Goal: Task Accomplishment & Management: Manage account settings

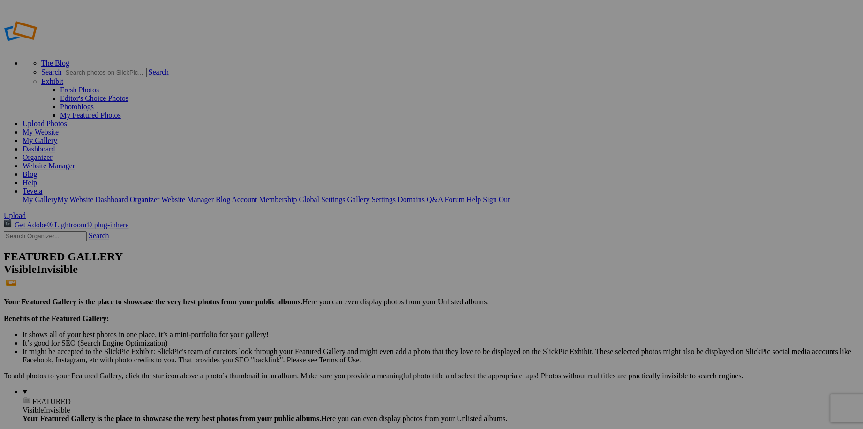
type input "Watermarked Flowers"
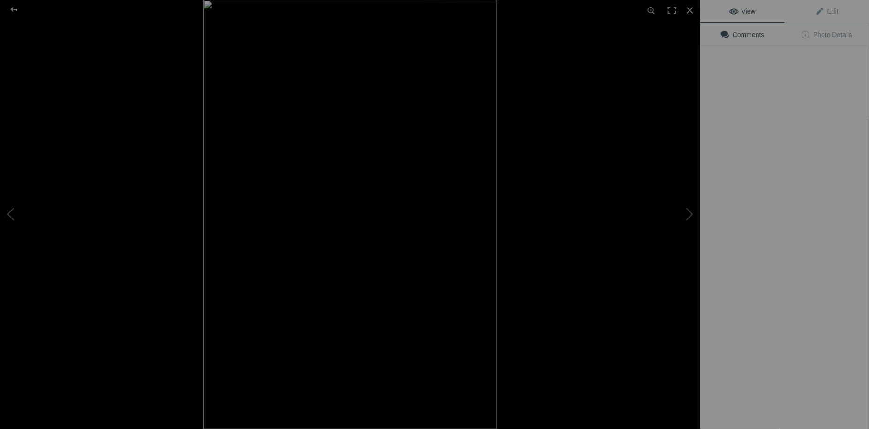
click at [276, 145] on img at bounding box center [349, 214] width 293 height 429
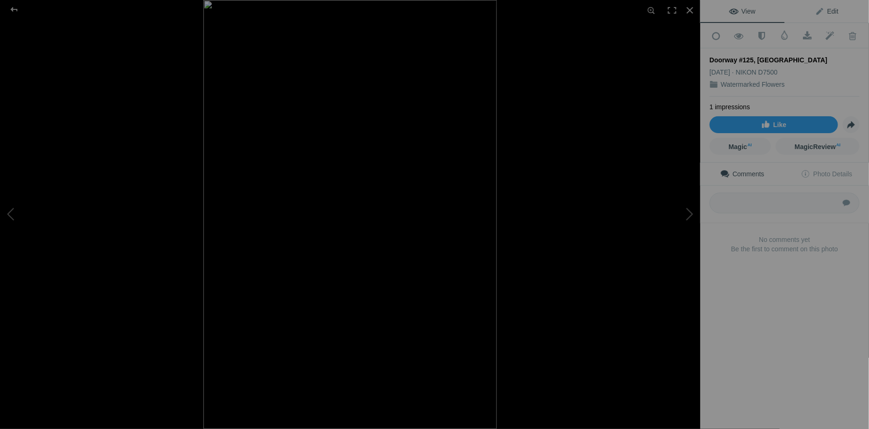
click at [824, 10] on span "Edit" at bounding box center [826, 12] width 23 height 8
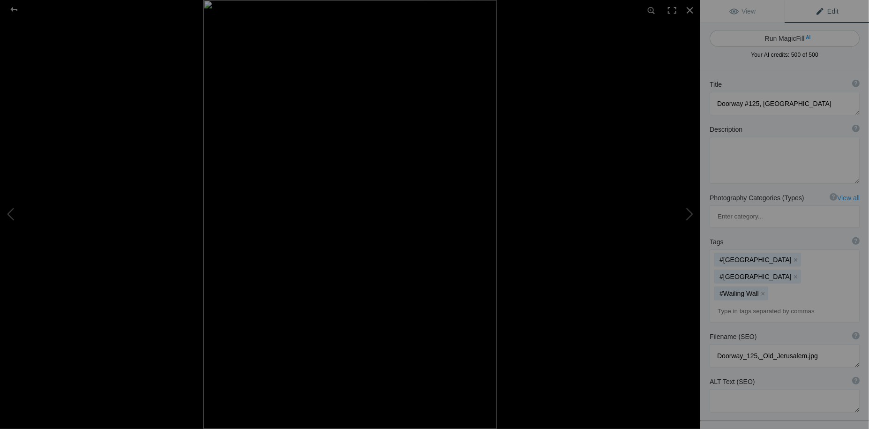
click at [781, 38] on button "Run MagicFill AI" at bounding box center [785, 38] width 150 height 17
type textarea "Historic Doorway in Old Jerusalem - #125"
type textarea "This captivating image showcases a beautifully crafted doorway in Old Jerusalem…"
type textarea "historic-doorway-old-jerusalem-125.jpg"
type textarea "A historic doorway in Old Jerusalem, featuring a golden door with decorative el…"
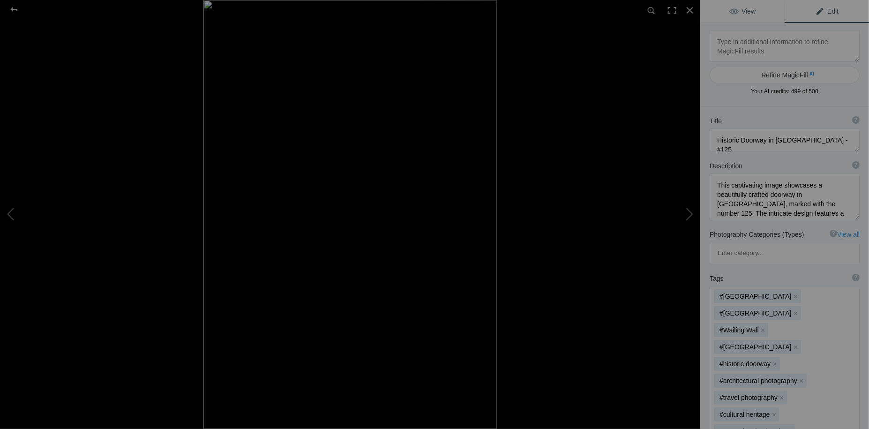
click at [737, 12] on span "View" at bounding box center [742, 12] width 26 height 8
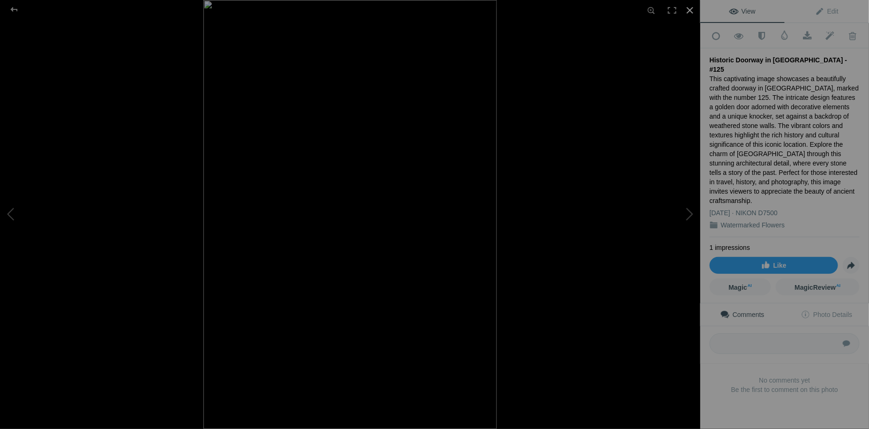
click at [691, 8] on div at bounding box center [690, 10] width 21 height 21
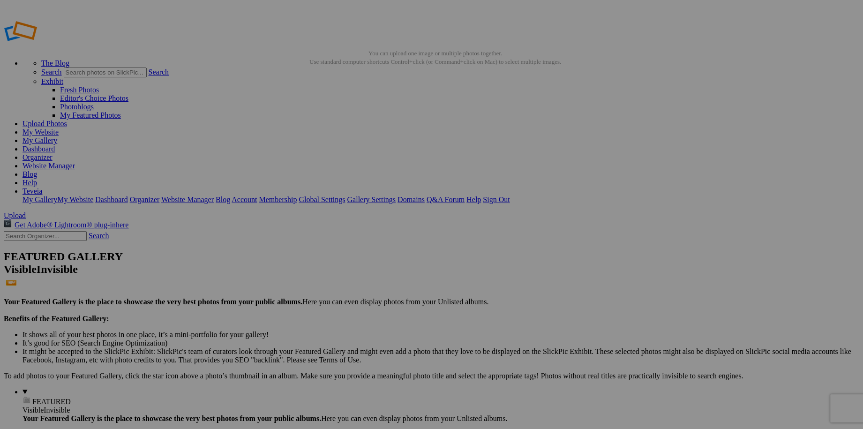
click at [59, 128] on link "My Website" at bounding box center [41, 132] width 36 height 8
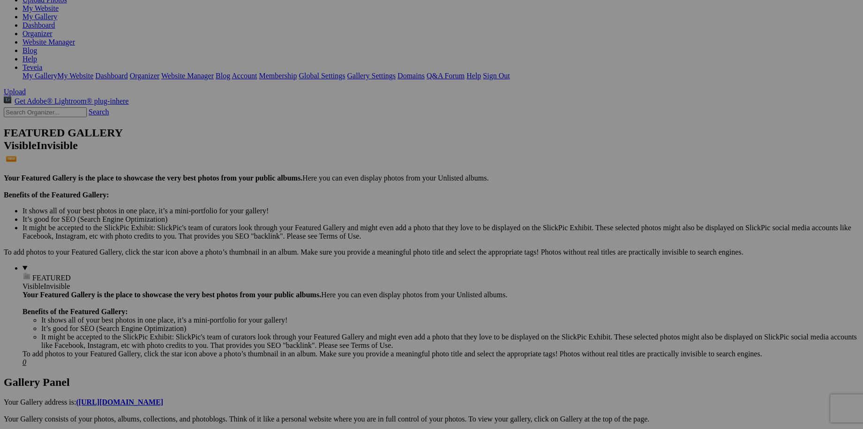
scroll to position [128, 0]
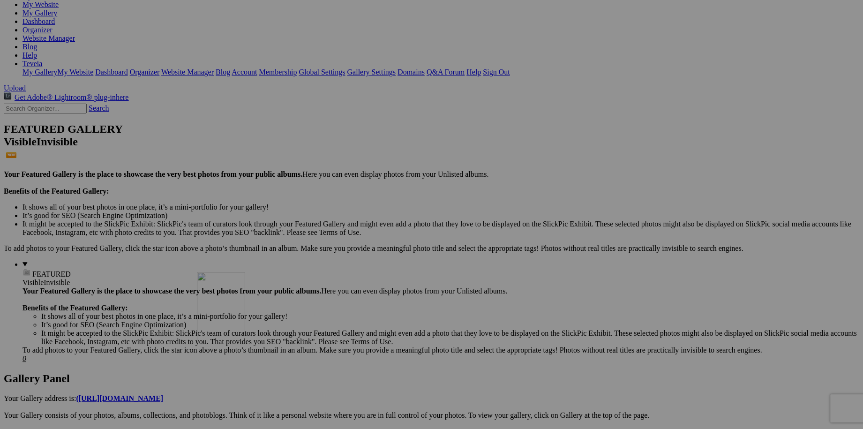
drag, startPoint x: 263, startPoint y: 57, endPoint x: 332, endPoint y: 353, distance: 303.7
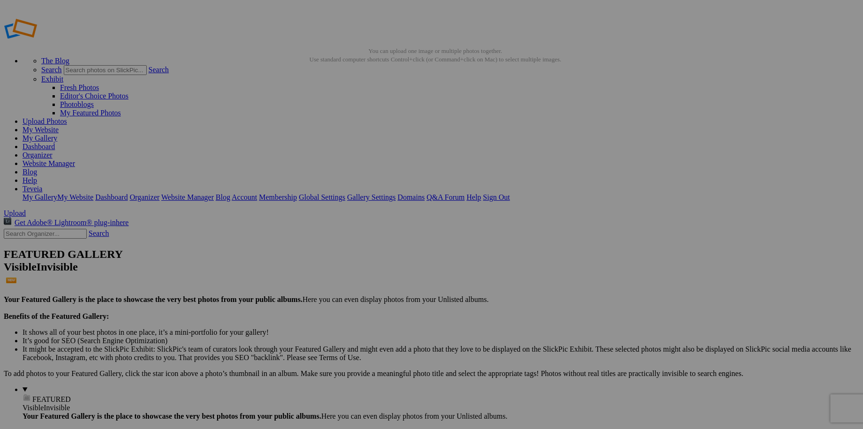
scroll to position [0, 0]
click at [53, 153] on link "Organizer" at bounding box center [38, 157] width 30 height 8
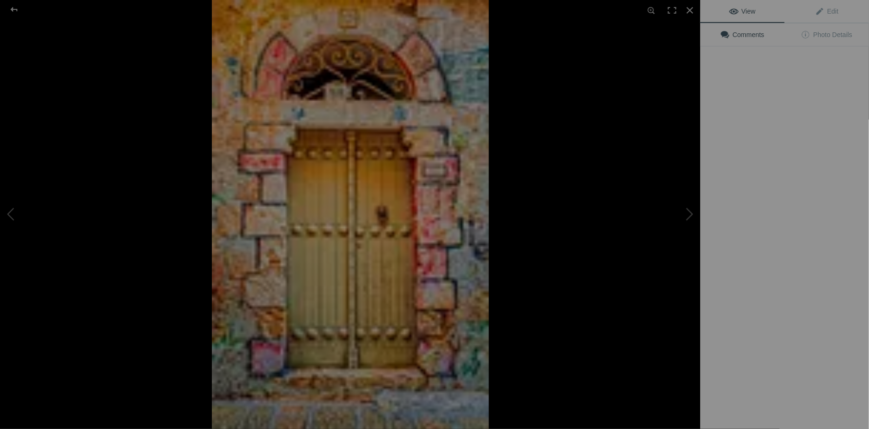
click at [591, 282] on div at bounding box center [562, 214] width 700 height 429
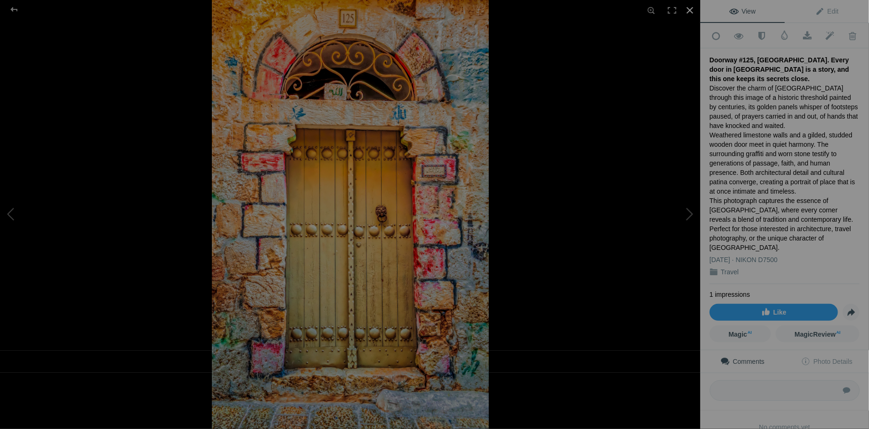
click at [689, 10] on div at bounding box center [690, 10] width 21 height 21
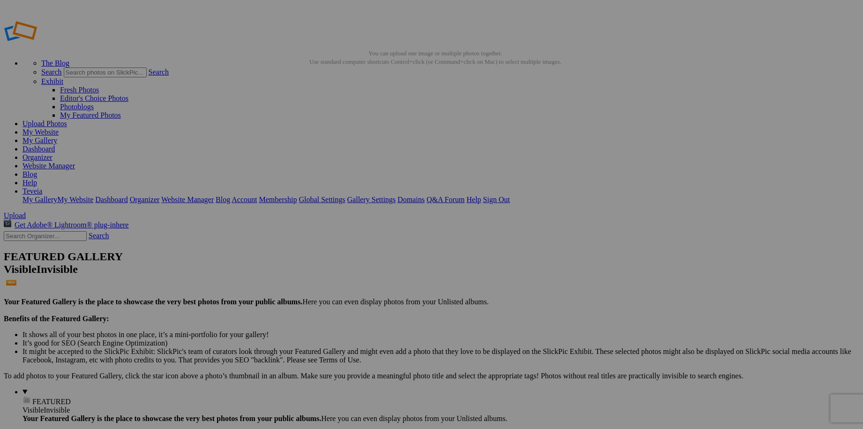
drag, startPoint x: 591, startPoint y: 256, endPoint x: 575, endPoint y: 218, distance: 41.2
drag, startPoint x: 617, startPoint y: 302, endPoint x: 624, endPoint y: 314, distance: 14.3
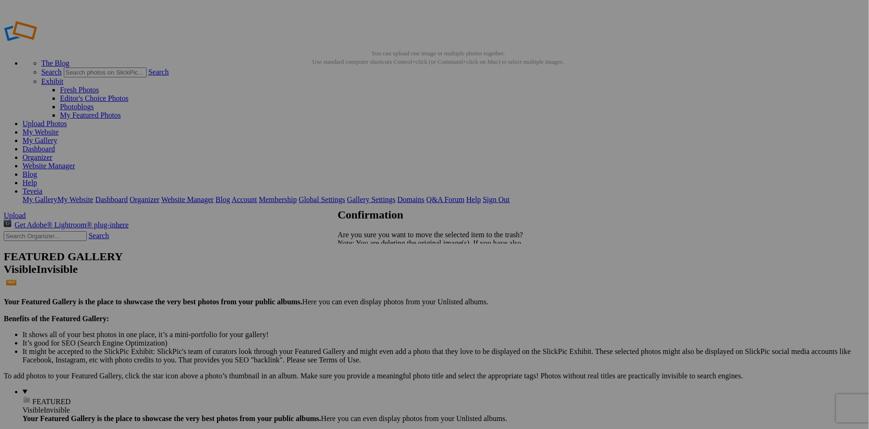
click at [369, 275] on span "Yes" at bounding box center [364, 276] width 11 height 8
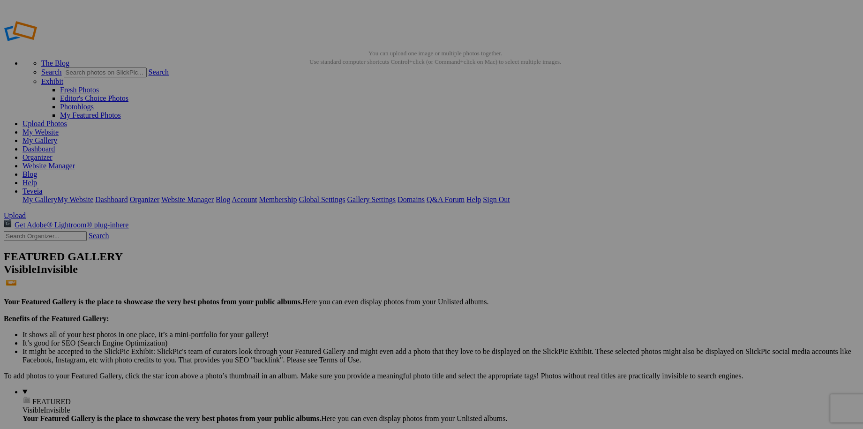
drag, startPoint x: 270, startPoint y: 159, endPoint x: 308, endPoint y: 334, distance: 178.7
drag, startPoint x: 341, startPoint y: 379, endPoint x: 346, endPoint y: 339, distance: 40.1
drag, startPoint x: 185, startPoint y: 166, endPoint x: 176, endPoint y: 143, distance: 25.4
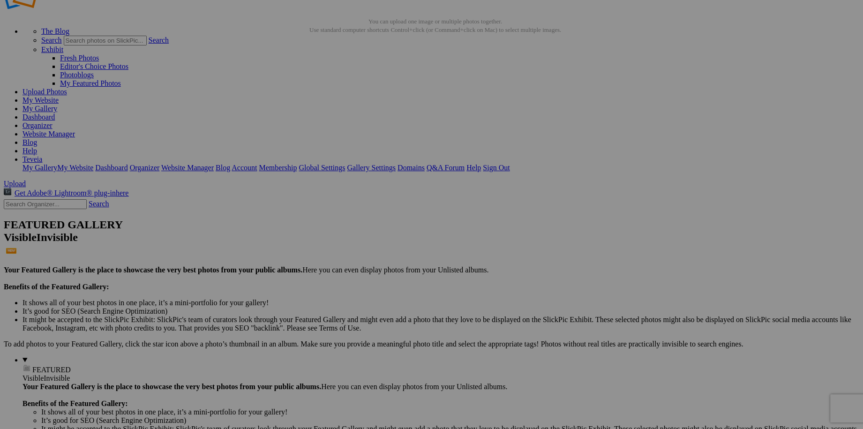
scroll to position [19, 0]
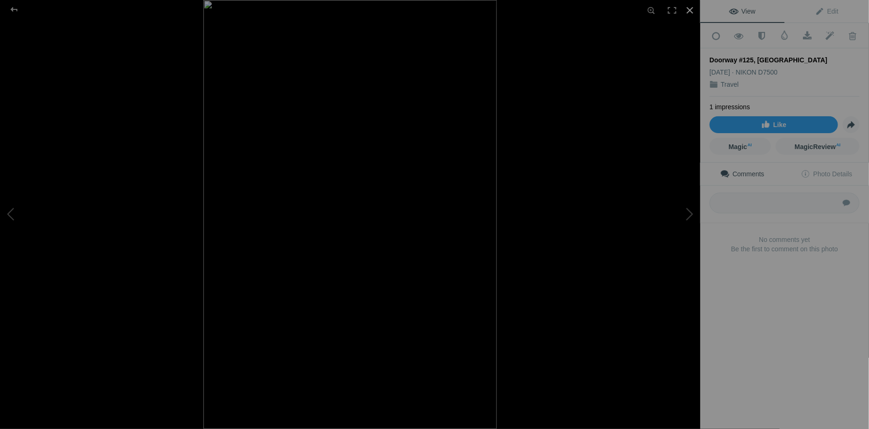
click at [686, 10] on div at bounding box center [690, 10] width 21 height 21
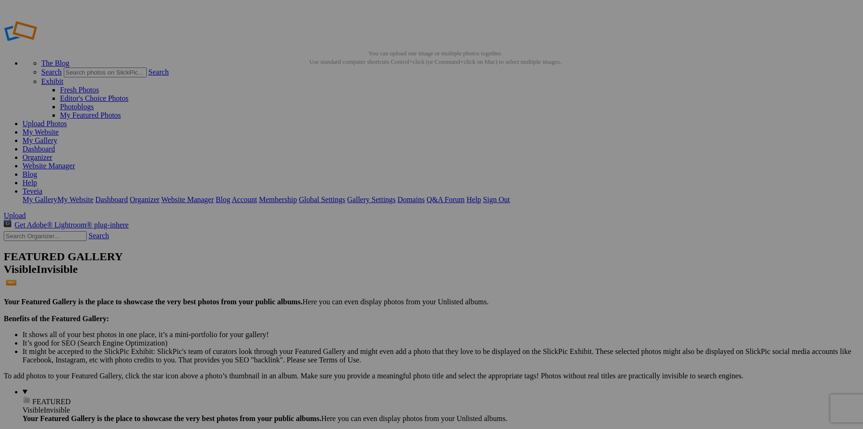
click at [59, 128] on link "My Website" at bounding box center [41, 132] width 36 height 8
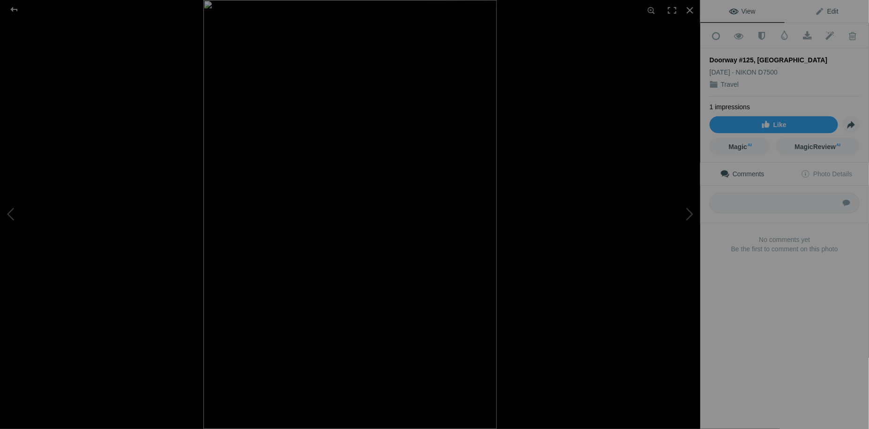
click at [829, 14] on span "Edit" at bounding box center [826, 12] width 23 height 8
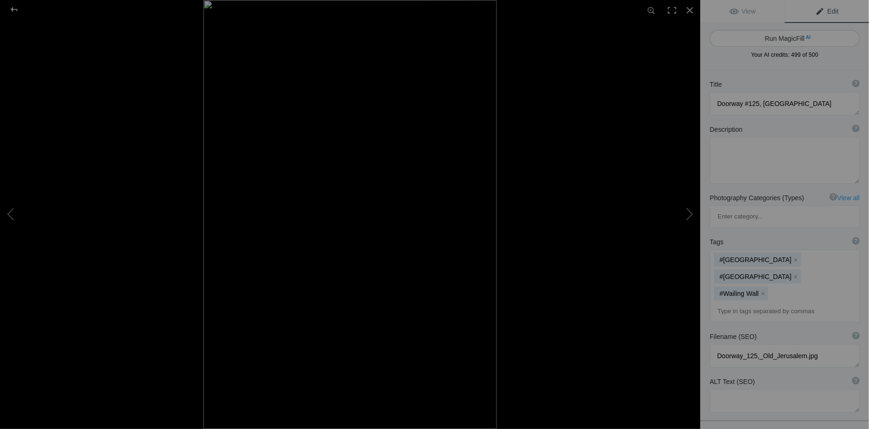
click at [806, 35] on span "AI" at bounding box center [808, 37] width 5 height 7
type textarea "Golden Doorway #125 in [GEOGRAPHIC_DATA]"
type textarea "This captivating image features a beautifully ornate doorway in Old Jerusalem, …"
type textarea "golden-doorway-125-old-jerusalem.jpg"
type textarea "Ornate golden doorway #125 in Old Jerusalem, framed by ancient stone walls with…"
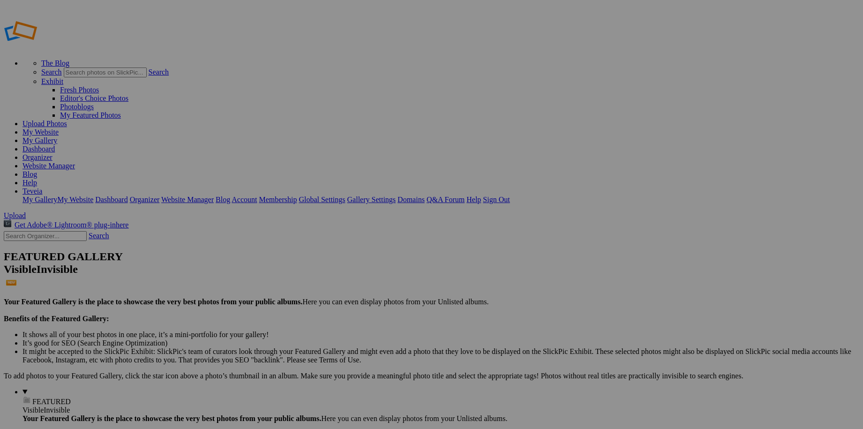
click at [59, 128] on link "My Website" at bounding box center [41, 132] width 36 height 8
click at [510, 195] on link "Sign Out" at bounding box center [496, 199] width 27 height 8
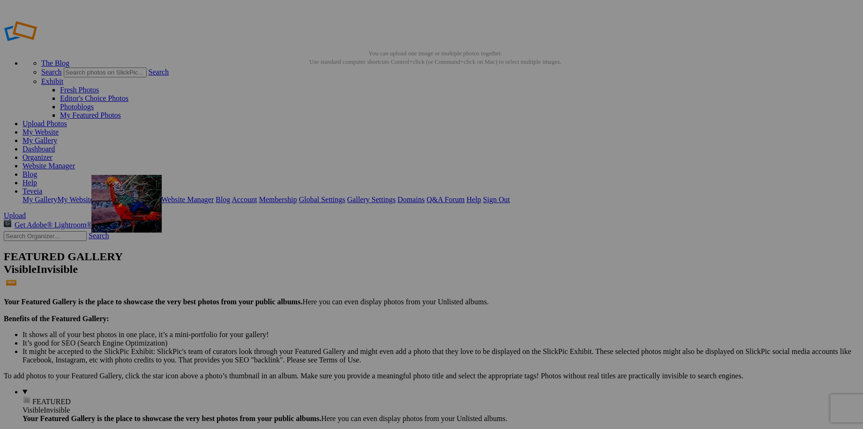
drag, startPoint x: 356, startPoint y: 253, endPoint x: 226, endPoint y: 242, distance: 129.8
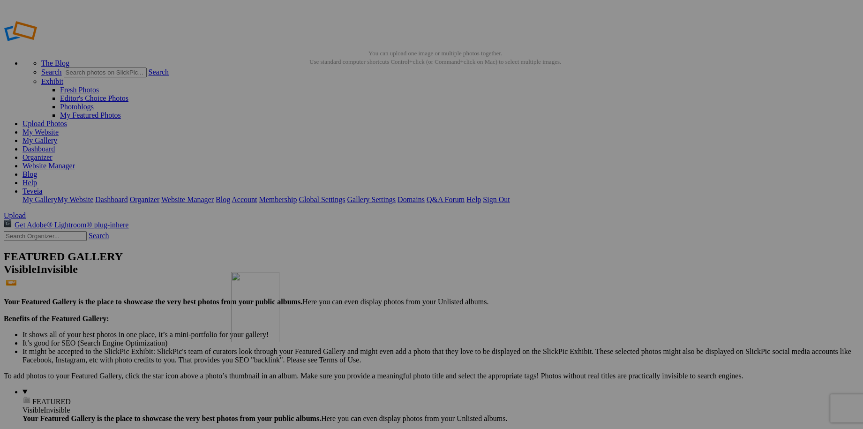
drag, startPoint x: 351, startPoint y: 387, endPoint x: 366, endPoint y: 340, distance: 49.7
drag, startPoint x: 557, startPoint y: 267, endPoint x: 392, endPoint y: 235, distance: 168.6
drag, startPoint x: 268, startPoint y: 392, endPoint x: 498, endPoint y: 230, distance: 282.0
drag, startPoint x: 688, startPoint y: 251, endPoint x: 572, endPoint y: 238, distance: 116.6
drag, startPoint x: 206, startPoint y: 387, endPoint x: 147, endPoint y: 245, distance: 154.3
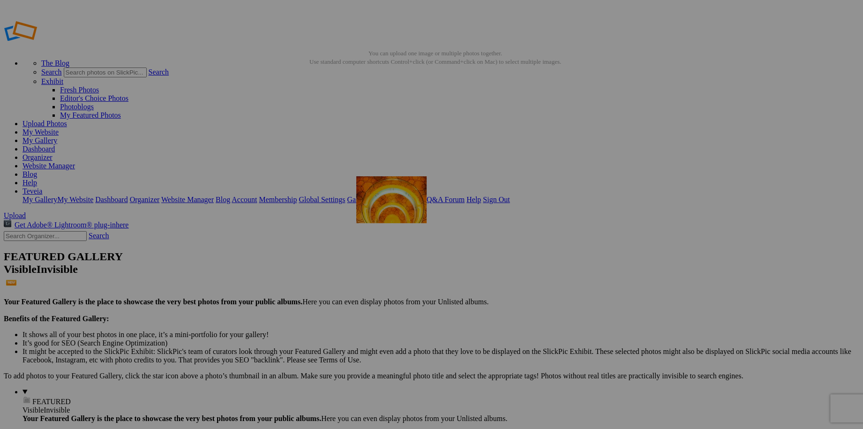
drag, startPoint x: 202, startPoint y: 376, endPoint x: 491, endPoint y: 244, distance: 318.5
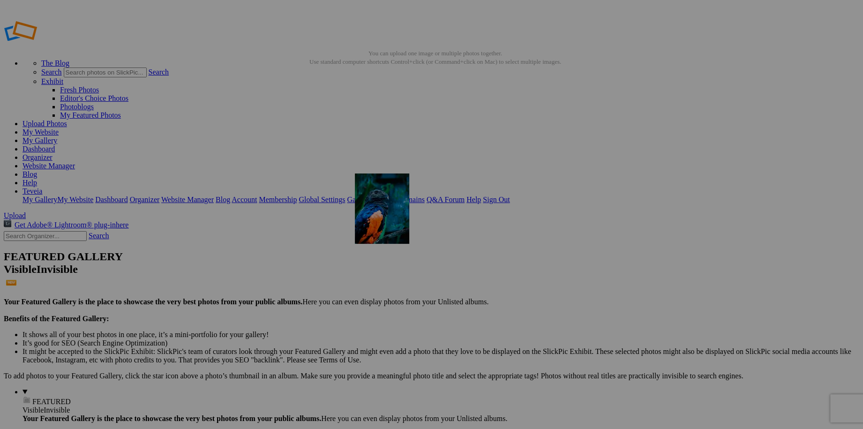
drag, startPoint x: 604, startPoint y: 252, endPoint x: 490, endPoint y: 241, distance: 114.5
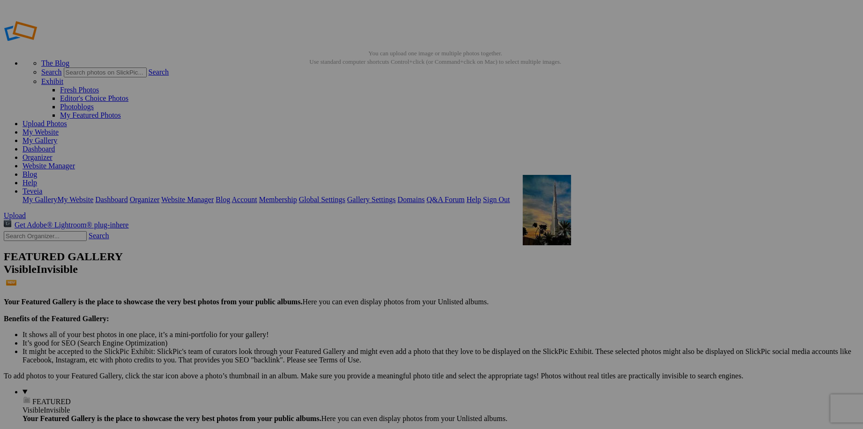
drag, startPoint x: 750, startPoint y: 257, endPoint x: 658, endPoint y: 242, distance: 93.6
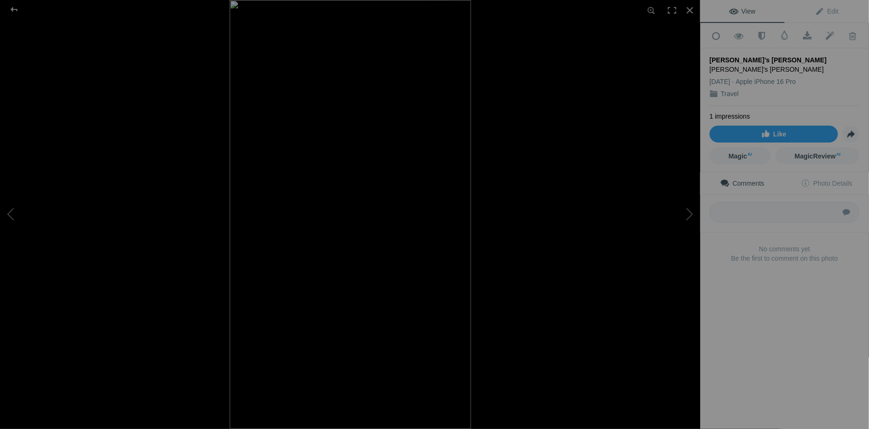
click at [302, 379] on img at bounding box center [350, 214] width 241 height 429
click at [833, 8] on span "Edit" at bounding box center [826, 12] width 23 height 8
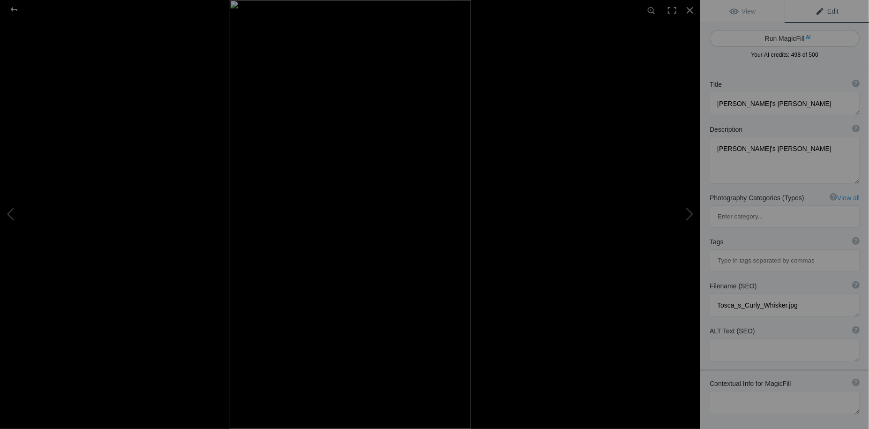
click at [790, 39] on button "Run MagicFill AI" at bounding box center [785, 38] width 150 height 17
type textarea "Close-Up of Tosca the Siamese Cat with Striking Blue Eyes"
type textarea "Meet Tosca, a stunning Siamese cat known for her unique curly whiskers and capt…"
type textarea "tosca-siamese-cat-curly-whiskers.jpg"
type textarea "Close-up of Tosca, a Siamese cat with curly whiskers and striking blue eyes, sh…"
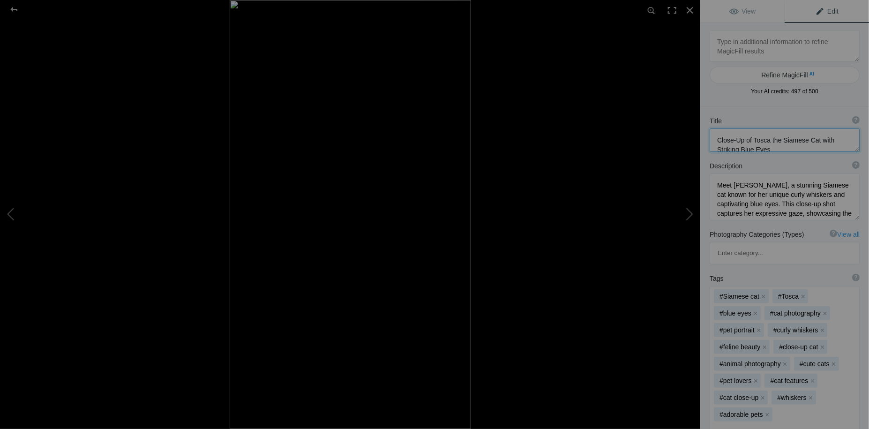
click at [806, 140] on textarea at bounding box center [785, 139] width 150 height 23
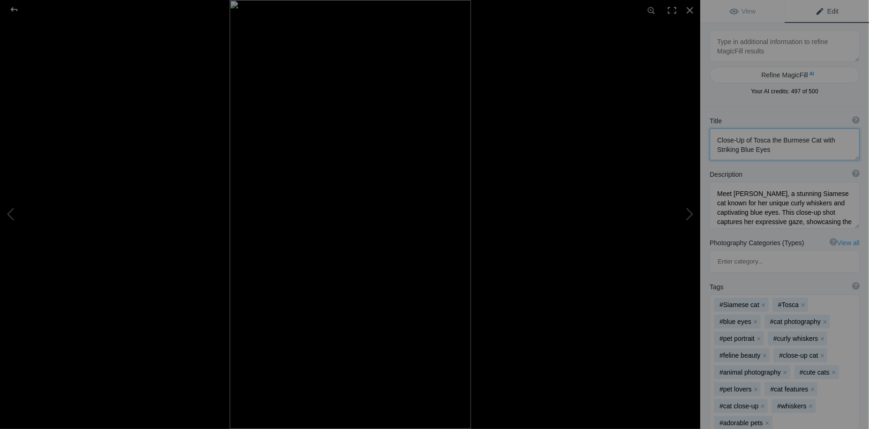
click at [771, 149] on textarea at bounding box center [785, 144] width 150 height 32
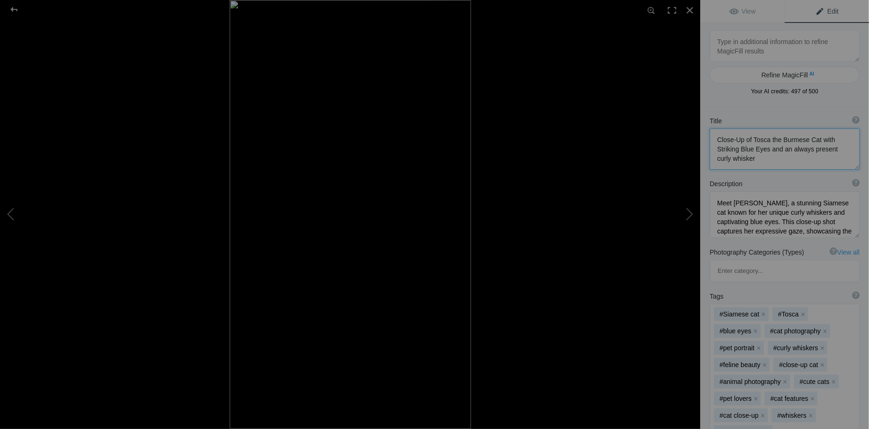
type textarea "Close-Up of Tosca the Burmese Cat with Striking Blue Eyes and an always present…"
click at [807, 203] on textarea at bounding box center [785, 214] width 150 height 47
click at [797, 201] on textarea at bounding box center [785, 214] width 150 height 47
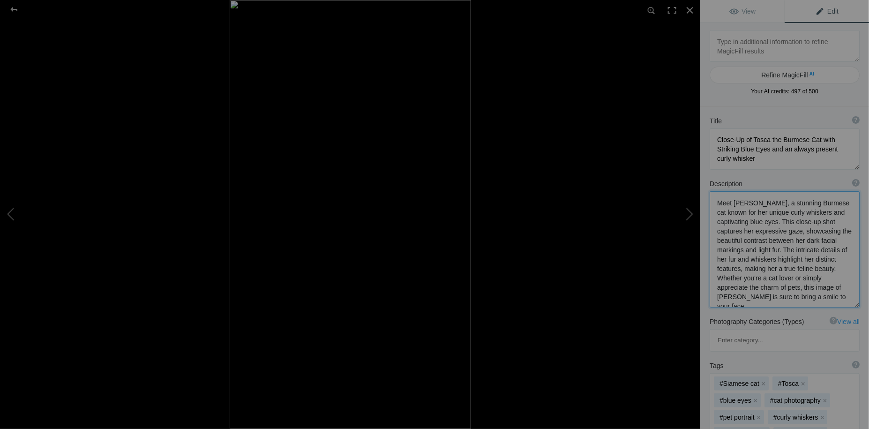
type textarea "Meet Tosca, a stunning Burmese cat known for her unique curly whiskers and capt…"
click at [818, 140] on textarea at bounding box center [785, 148] width 150 height 41
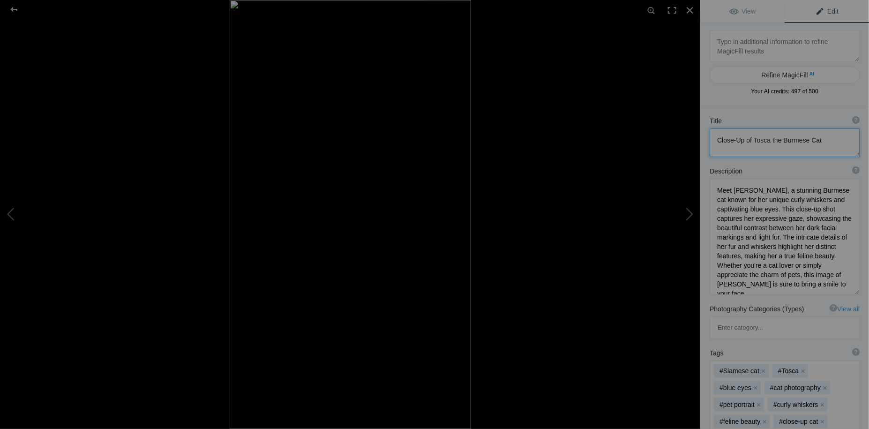
click at [806, 141] on textarea at bounding box center [785, 142] width 150 height 29
click at [752, 140] on textarea at bounding box center [785, 139] width 150 height 23
type textarea "Tosca the Burmese Beauty"
click at [797, 196] on textarea at bounding box center [785, 231] width 150 height 116
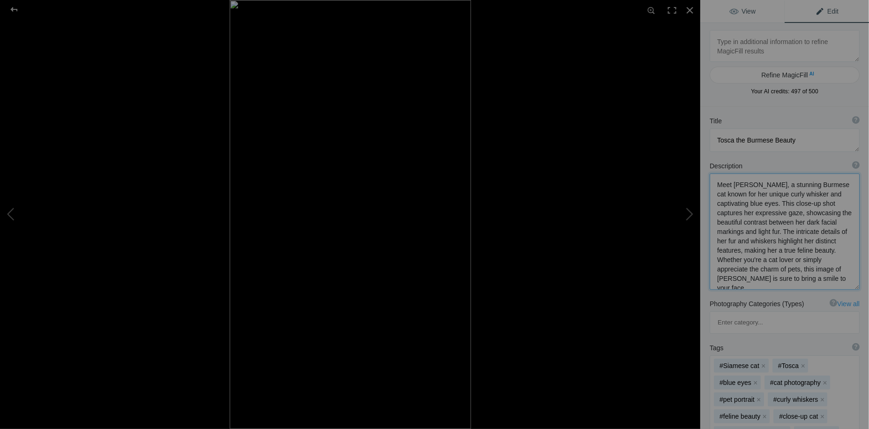
type textarea "Meet Tosca, a stunning Burmese cat known for her unique curly whisker and capti…"
click at [749, 10] on span "View" at bounding box center [742, 12] width 26 height 8
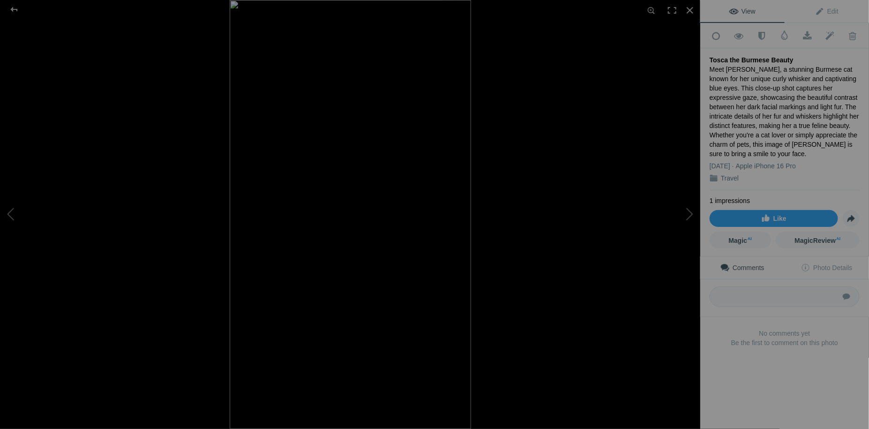
click at [376, 328] on img at bounding box center [350, 214] width 241 height 429
click at [691, 11] on div at bounding box center [690, 10] width 21 height 21
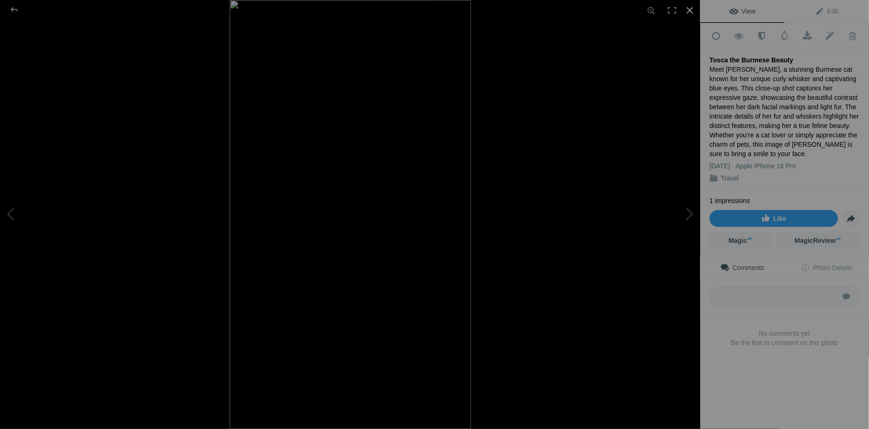
click at [689, 10] on div at bounding box center [690, 10] width 21 height 21
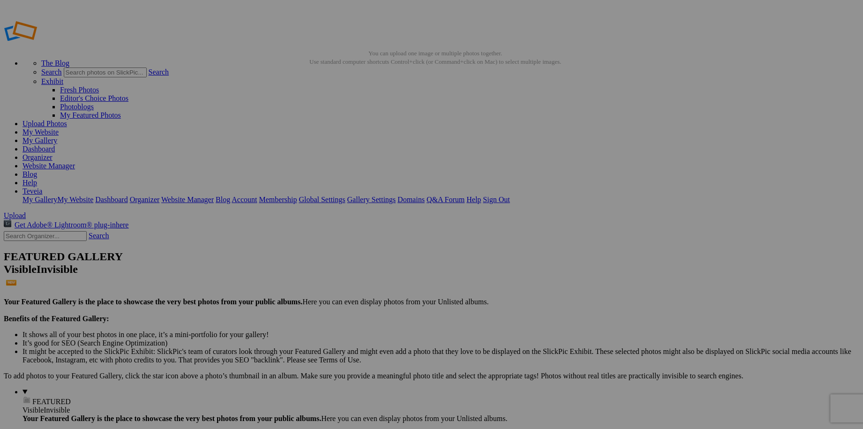
click at [59, 128] on link "My Website" at bounding box center [41, 132] width 36 height 8
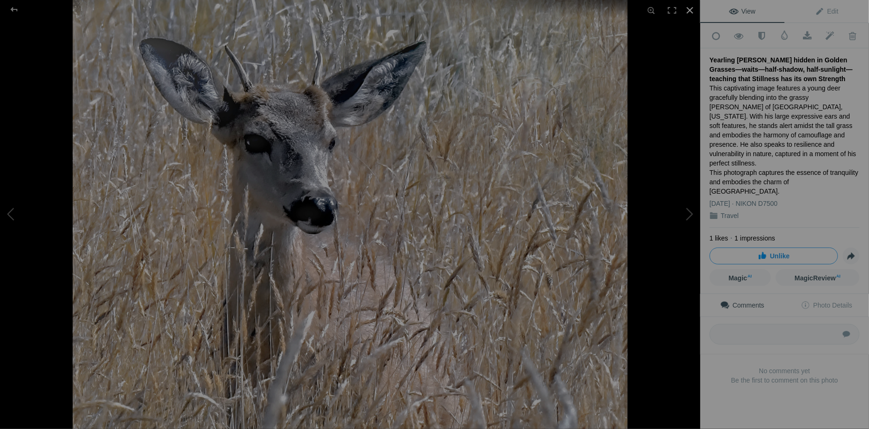
click at [691, 11] on div at bounding box center [690, 10] width 21 height 21
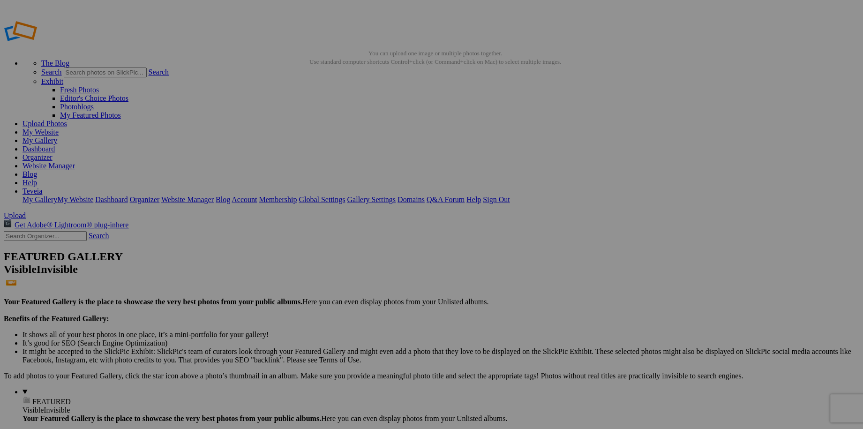
click at [59, 128] on link "My Website" at bounding box center [41, 132] width 36 height 8
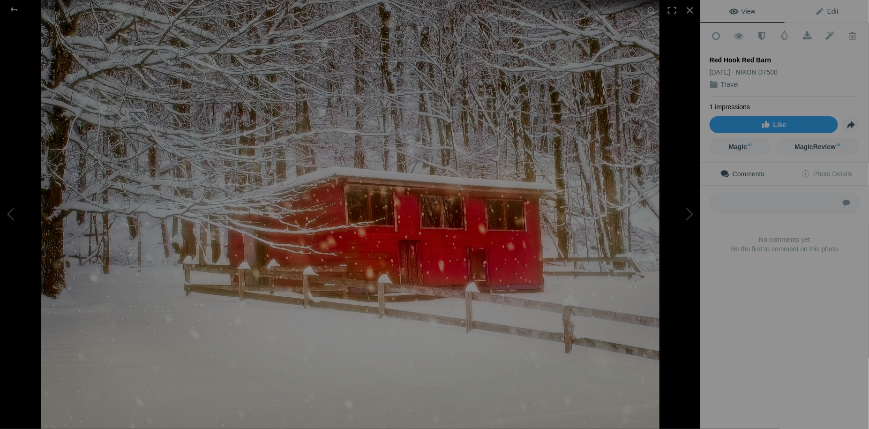
click at [831, 9] on span "Edit" at bounding box center [826, 12] width 23 height 8
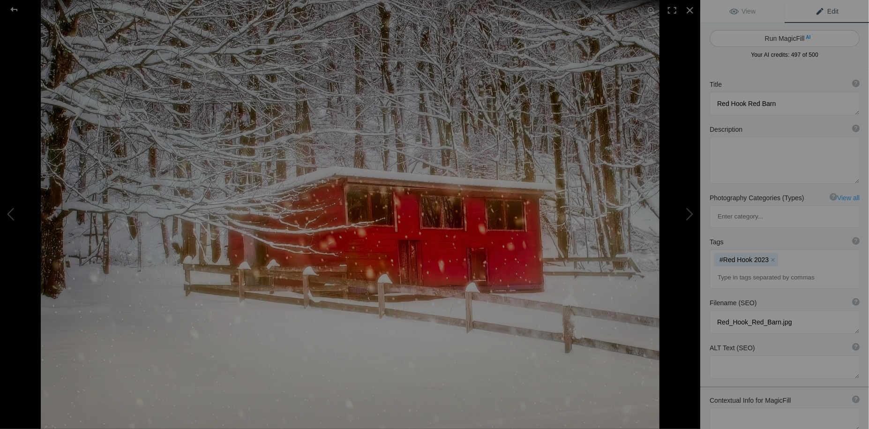
click at [791, 38] on button "Run MagicFill AI" at bounding box center [785, 38] width 150 height 17
type textarea "Charming Red Barn in Winter Wonderland"
type textarea "Discover the beauty of a vibrant red barn nestled in a serene winter landscape.…"
type textarea "charming-red-barn-winter-wonderland.jpg"
type textarea "A vibrant red barn surrounded by snow-covered trees in a tranquil winter landsc…"
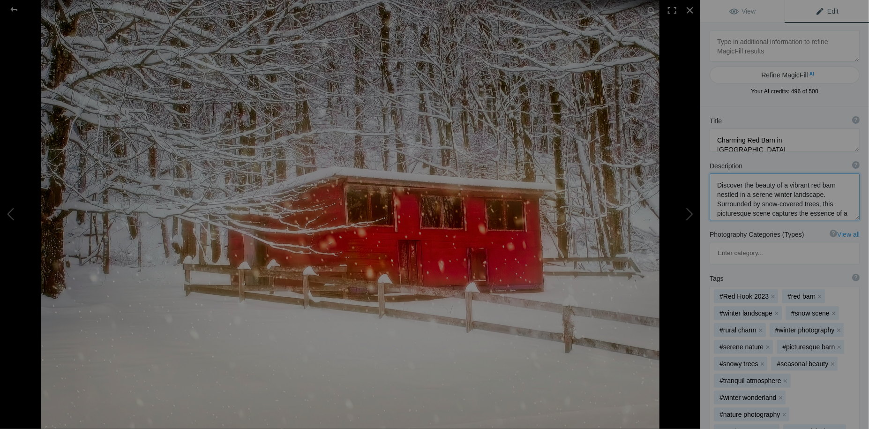
click at [790, 194] on textarea at bounding box center [785, 196] width 150 height 47
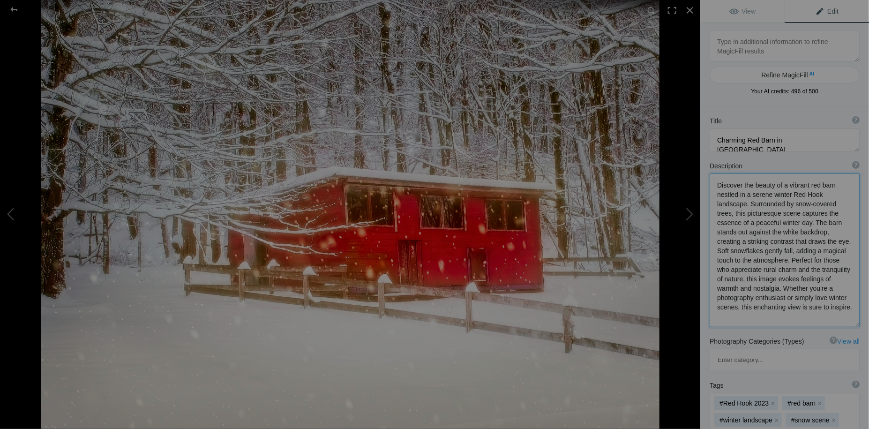
scroll to position [42, 0]
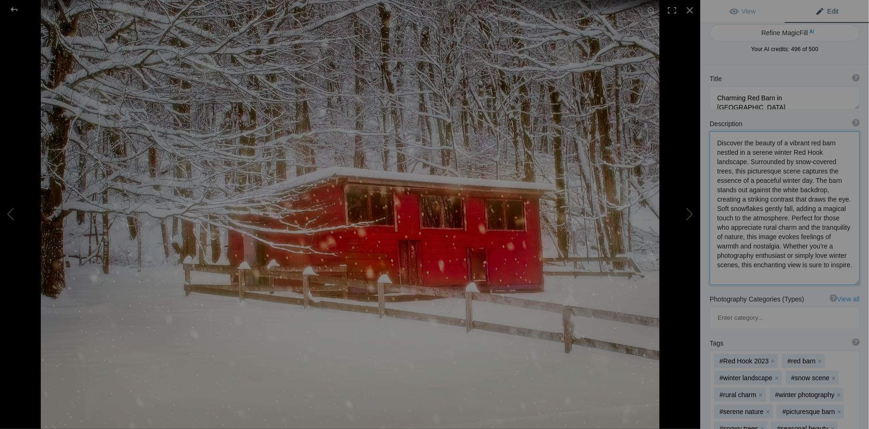
drag, startPoint x: 812, startPoint y: 246, endPoint x: 774, endPoint y: 260, distance: 40.3
click at [774, 260] on textarea at bounding box center [785, 208] width 150 height 154
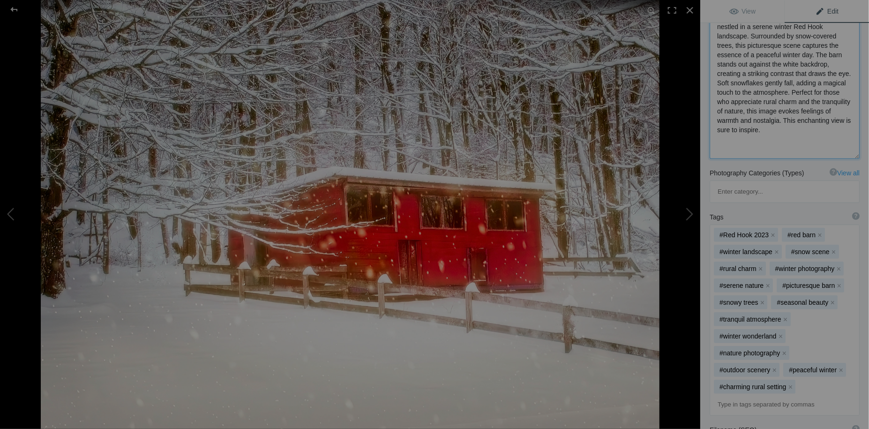
scroll to position [0, 0]
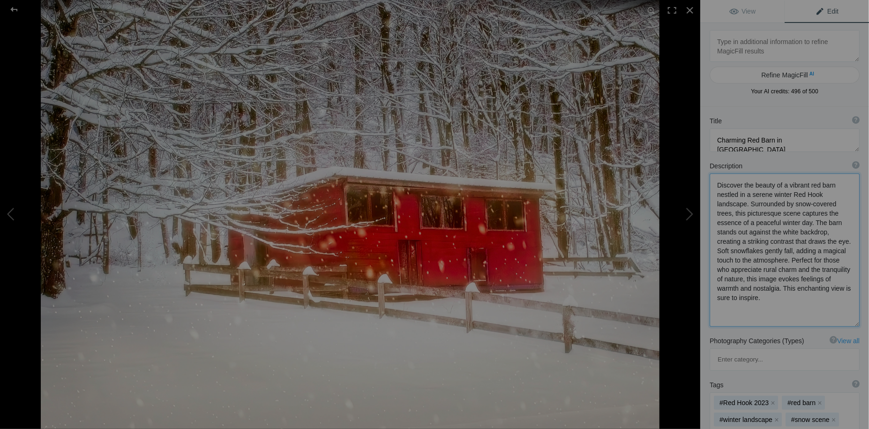
type textarea "Discover the beauty of a vibrant red barn nestled in a serene winter Red Hook l…"
click at [781, 140] on textarea at bounding box center [785, 139] width 150 height 23
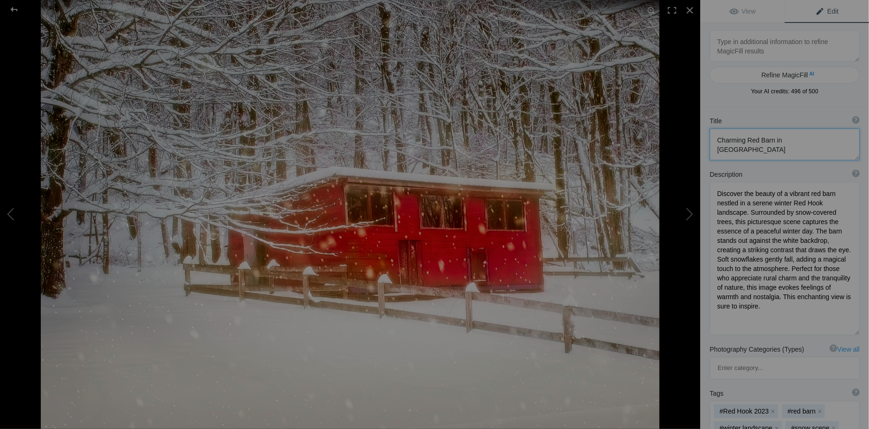
click at [746, 139] on textarea at bounding box center [785, 144] width 150 height 32
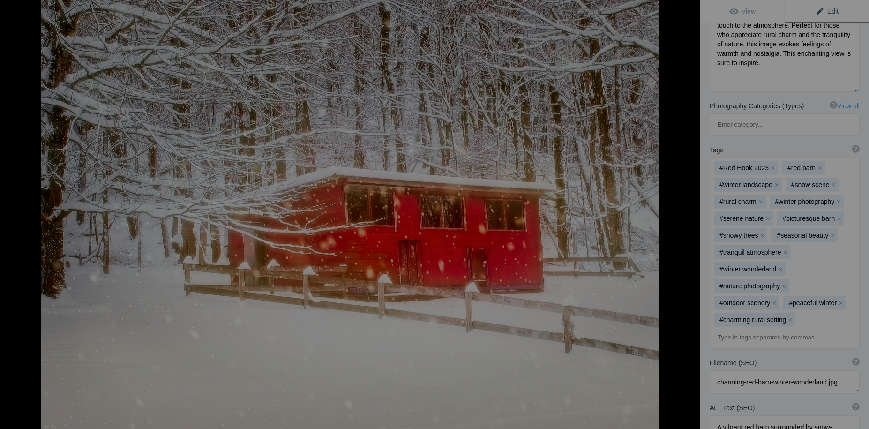
scroll to position [255, 0]
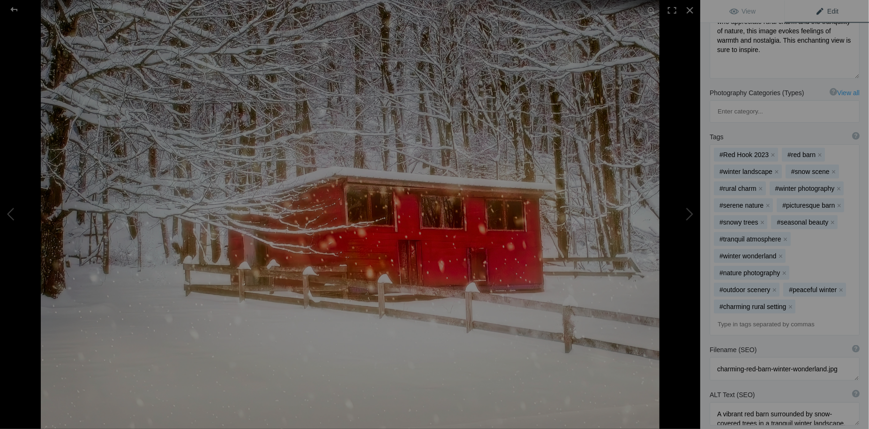
type textarea "Red Barn in Red Hook Winter Wonderland"
click at [741, 316] on input at bounding box center [785, 324] width 140 height 17
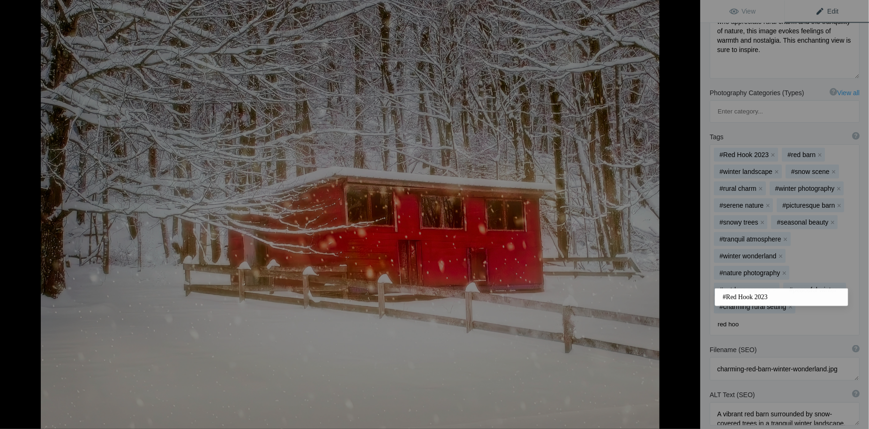
type input "red hook"
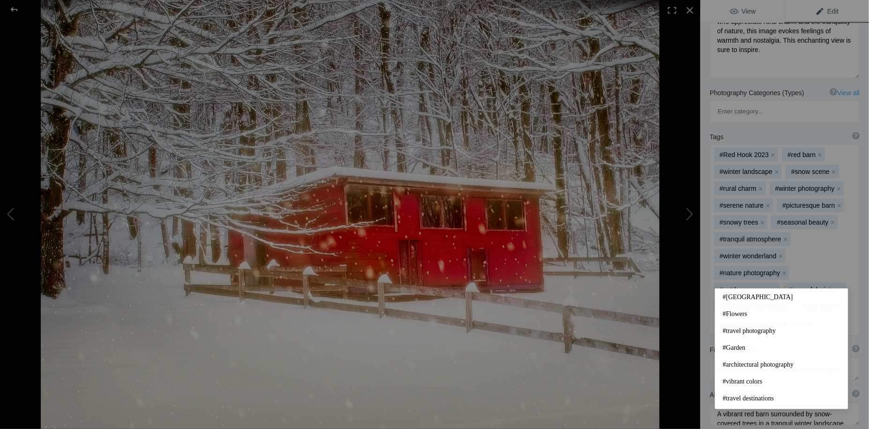
click at [746, 12] on span "View" at bounding box center [742, 12] width 26 height 8
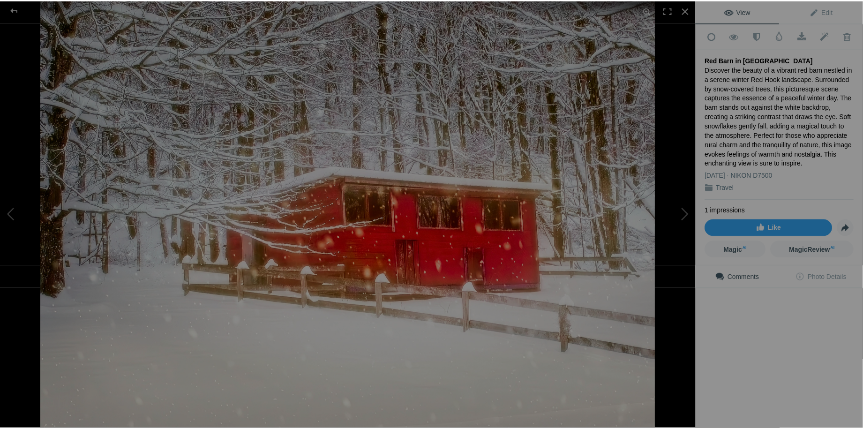
scroll to position [0, 0]
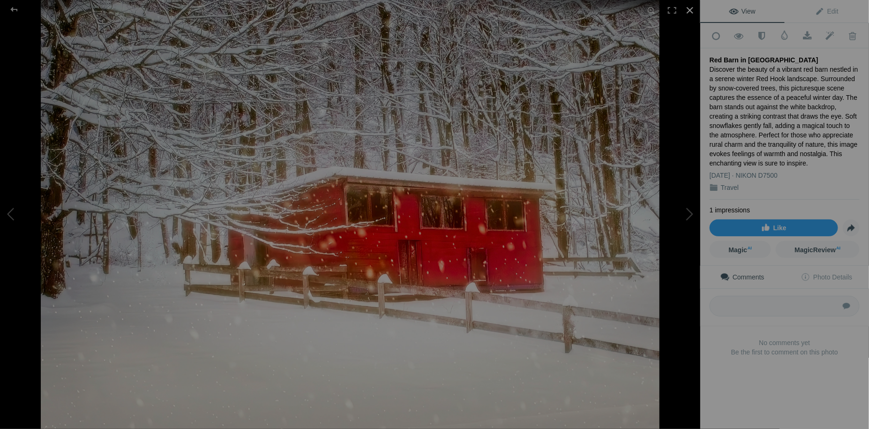
click at [690, 8] on div at bounding box center [690, 10] width 21 height 21
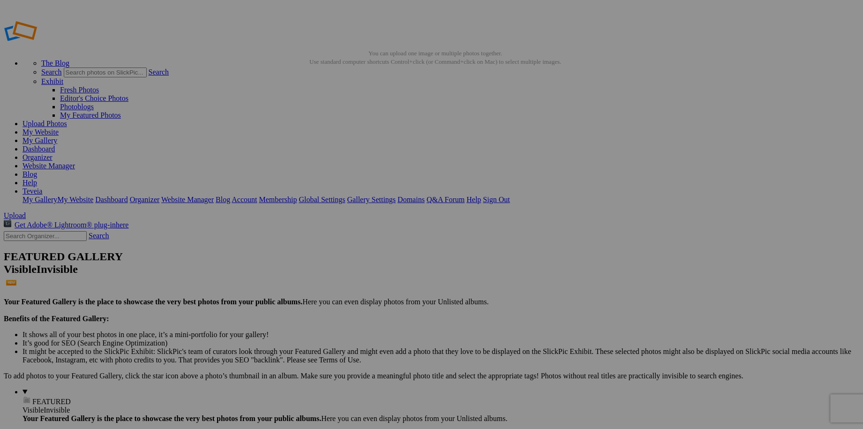
click at [59, 128] on link "My Website" at bounding box center [41, 132] width 36 height 8
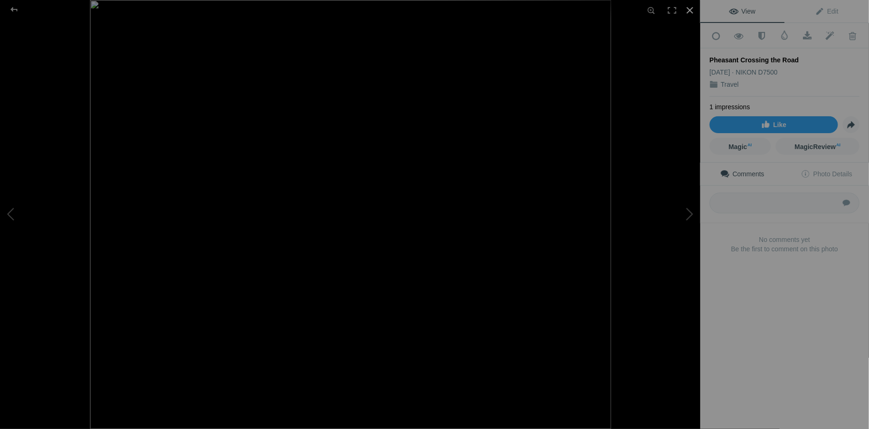
click at [689, 8] on div at bounding box center [690, 10] width 21 height 21
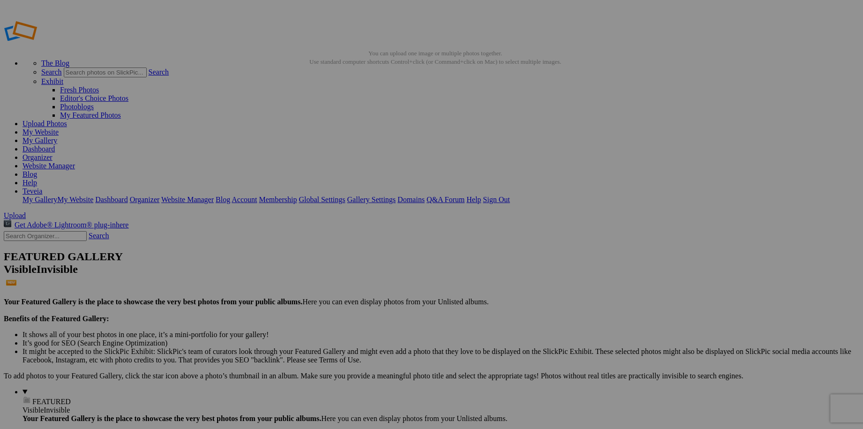
type input "Watermarked Nature"
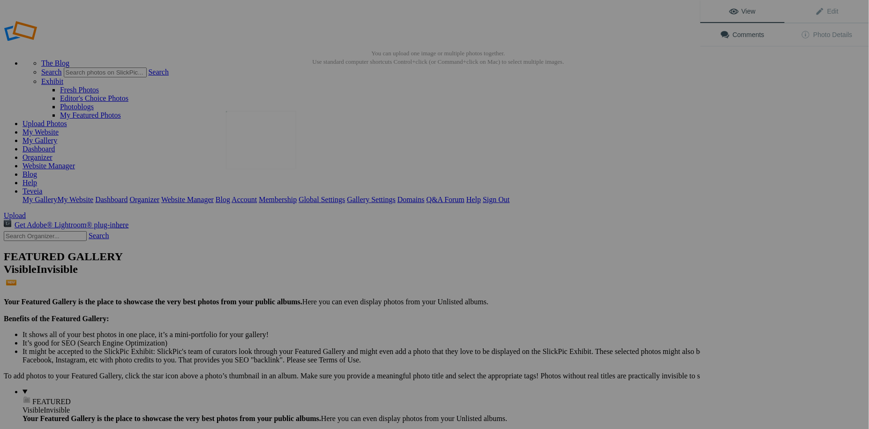
click at [256, 143] on img at bounding box center [261, 140] width 70 height 58
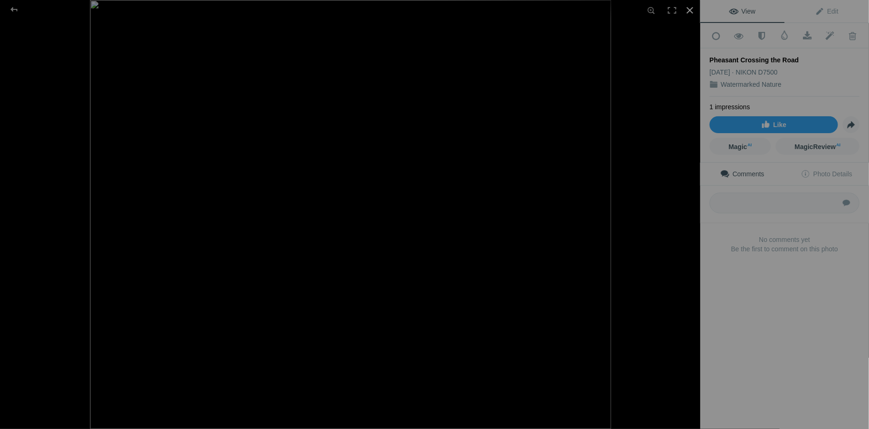
click at [689, 11] on div at bounding box center [690, 10] width 21 height 21
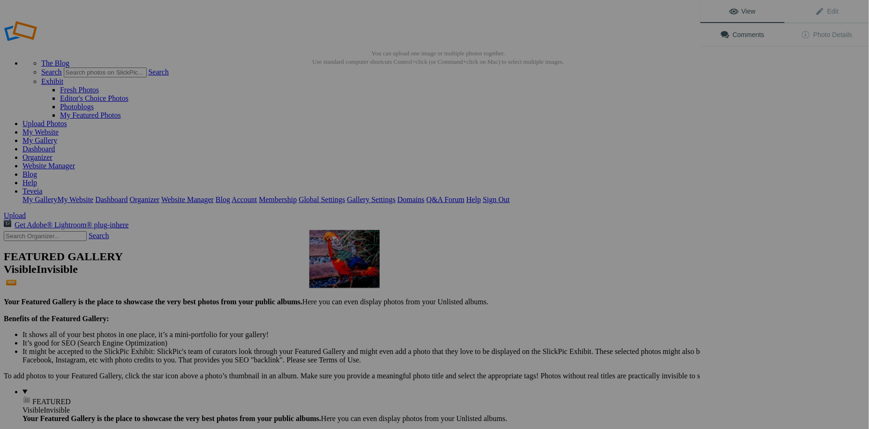
click at [353, 281] on img at bounding box center [344, 259] width 70 height 58
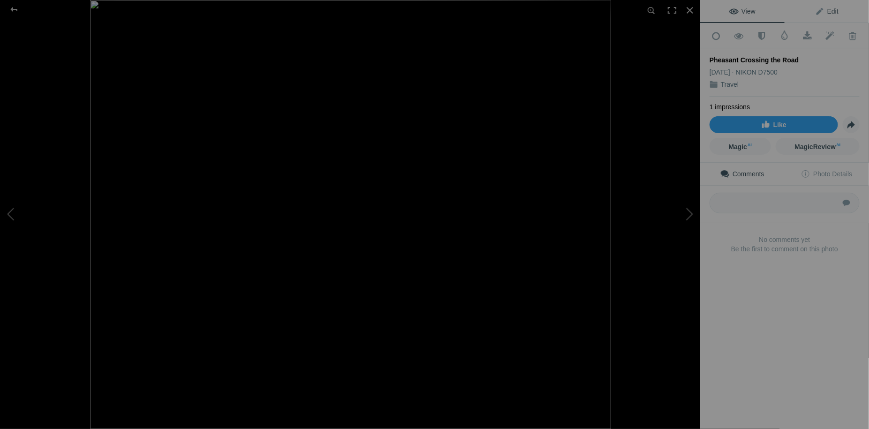
click at [832, 8] on span "Edit" at bounding box center [826, 12] width 23 height 8
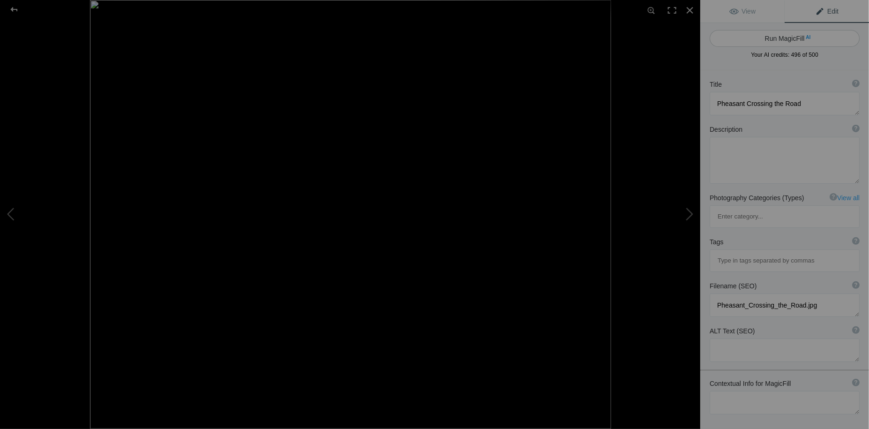
click at [800, 37] on button "Run MagicFill AI" at bounding box center [785, 38] width 150 height 17
type textarea "Vibrant Pheasant Walking Along a Garden Path"
type textarea "This stunning image captures a colorful pheasant gracefully walking along a gar…"
type textarea "vibrant-pheasant-garden-path.jpg"
type textarea "A vibrant pheasant with colorful plumage walking along a garden path surrounded…"
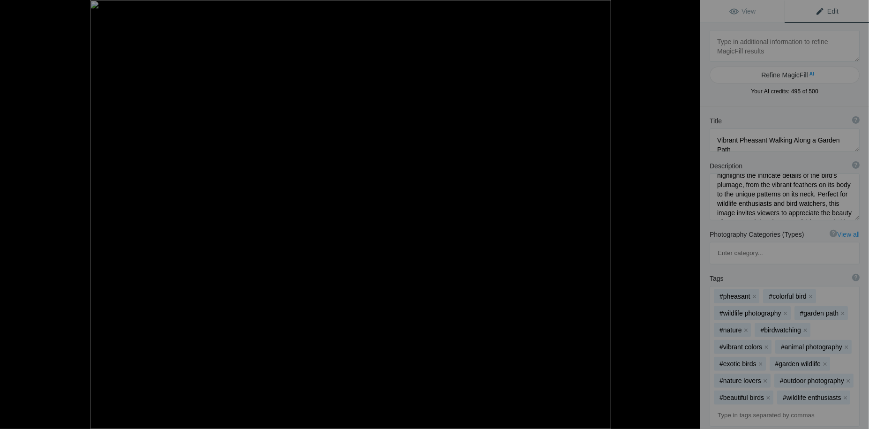
scroll to position [42, 0]
click at [794, 217] on textarea at bounding box center [785, 196] width 150 height 47
click at [739, 139] on textarea at bounding box center [785, 139] width 150 height 23
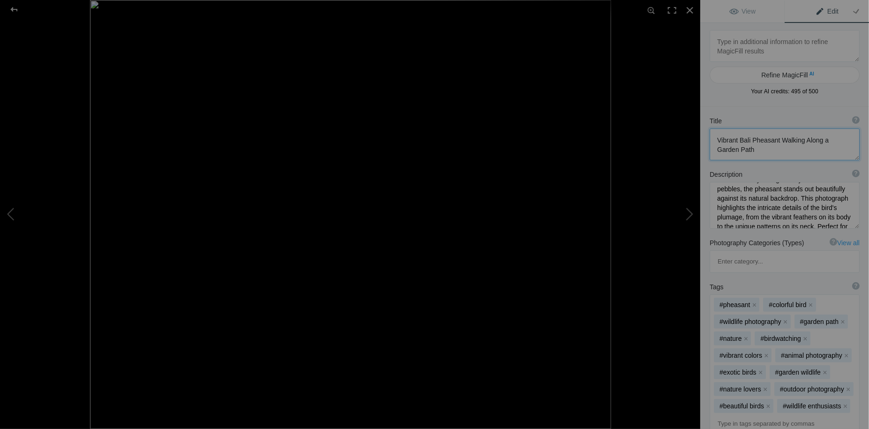
scroll to position [0, 0]
type textarea "Vibrant Bali Pheasant Walking Along a Garden Path"
click at [729, 212] on textarea at bounding box center [785, 205] width 150 height 47
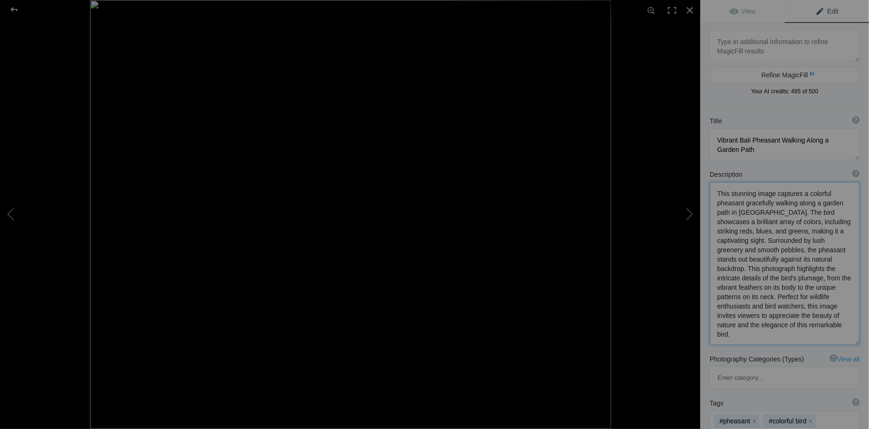
click at [762, 266] on textarea at bounding box center [785, 263] width 150 height 163
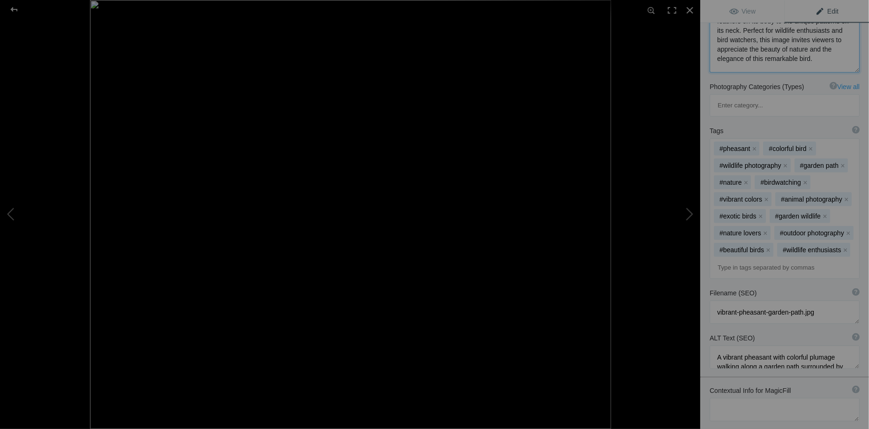
scroll to position [298, 0]
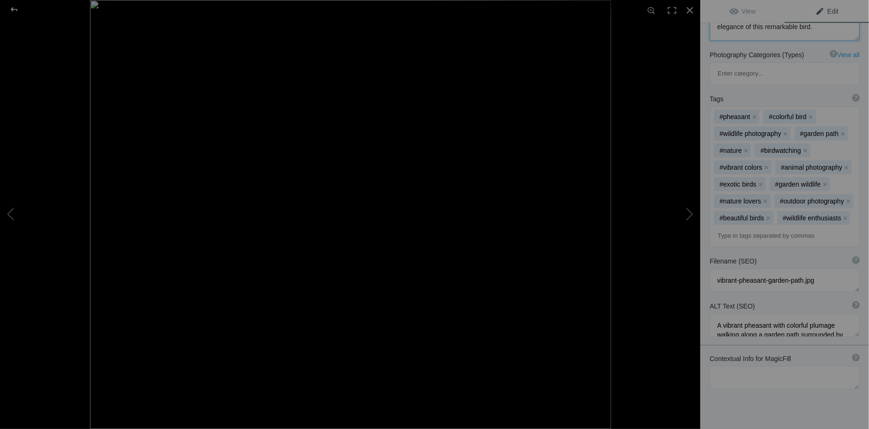
type textarea "This stunning image captures a colorful pheasant gracefully walking along a gar…"
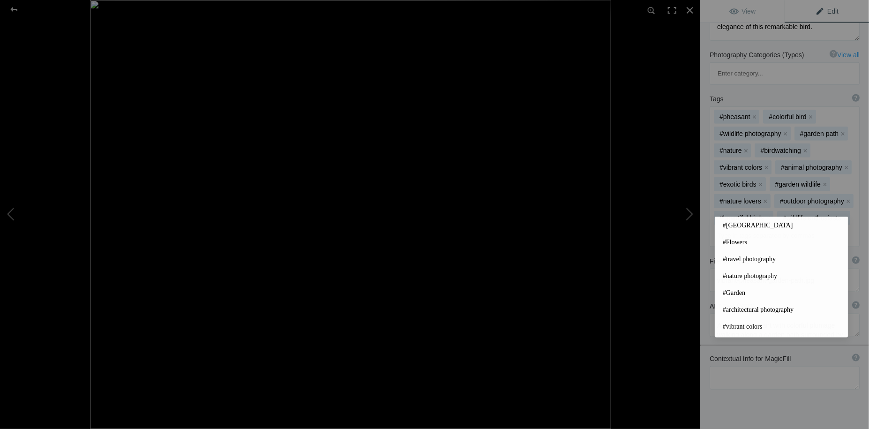
click at [731, 227] on input at bounding box center [785, 235] width 140 height 17
type input "Bali"
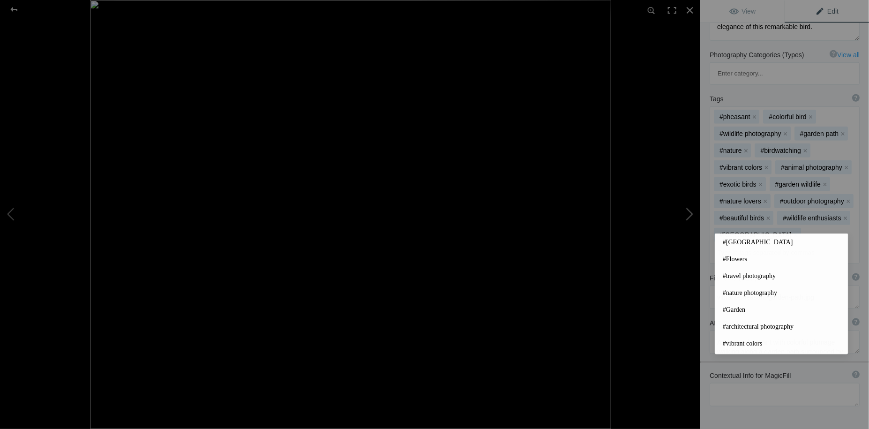
click at [691, 215] on button at bounding box center [665, 214] width 70 height 154
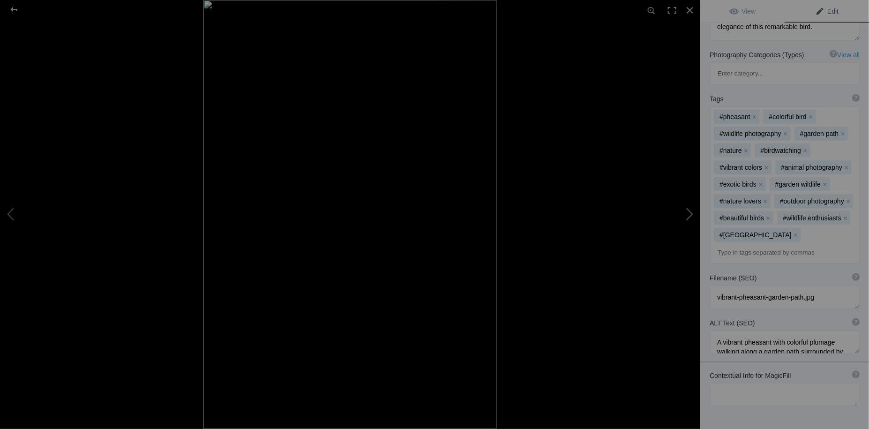
type textarea "Golden Doorway #125 in [GEOGRAPHIC_DATA]"
type textarea "This captivating image features a beautifully ornate doorway in Old Jerusalem, …"
type textarea "golden-doorway-125-old-jerusalem.jpg"
type textarea "Ornate golden doorway #125 in Old Jerusalem, framed by ancient stone walls with…"
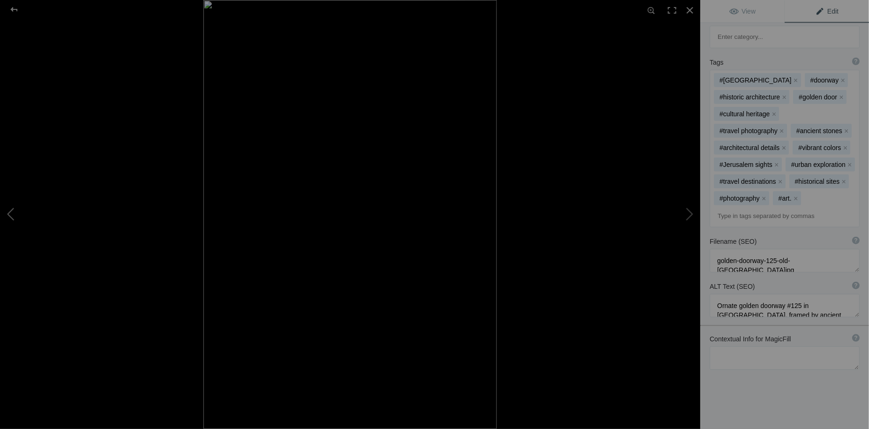
click at [12, 215] on button at bounding box center [35, 214] width 70 height 154
type textarea "Vibrant Bali Pheasant Walking Along a Garden Path"
type textarea "This stunning image captures a colorful pheasant gracefully walking along a gar…"
type textarea "vibrant-pheasant-garden-path.jpg"
type textarea "A vibrant pheasant with colorful plumage walking along a garden path surrounded…"
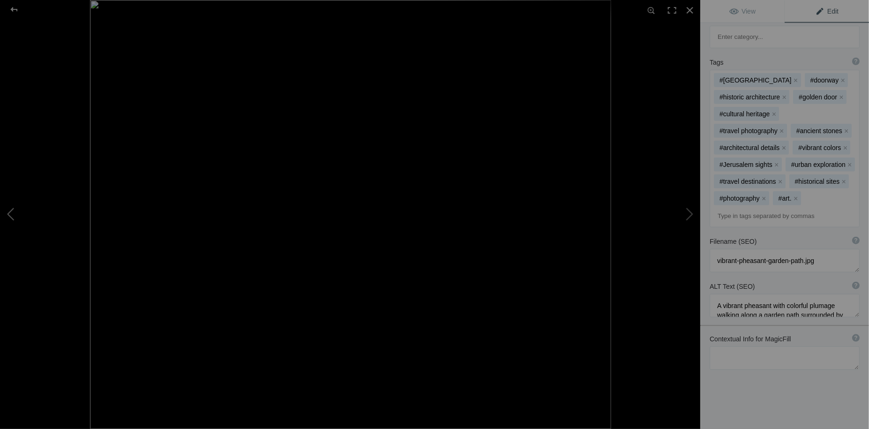
scroll to position [297, 0]
click at [690, 10] on div at bounding box center [690, 10] width 21 height 21
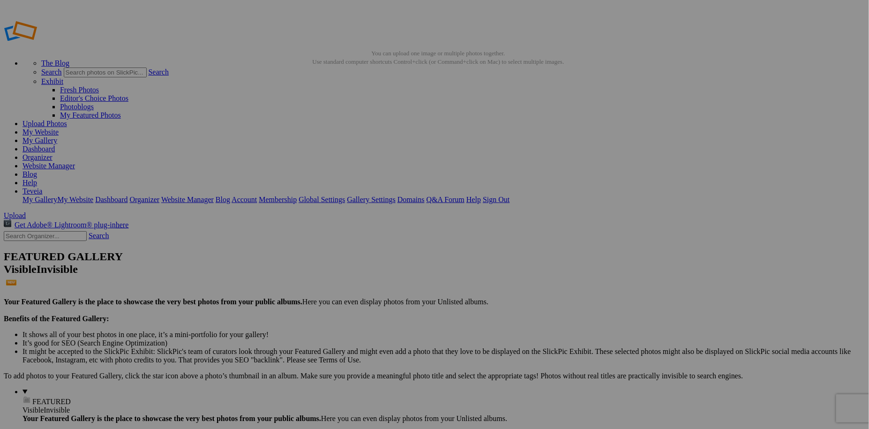
scroll to position [0, 0]
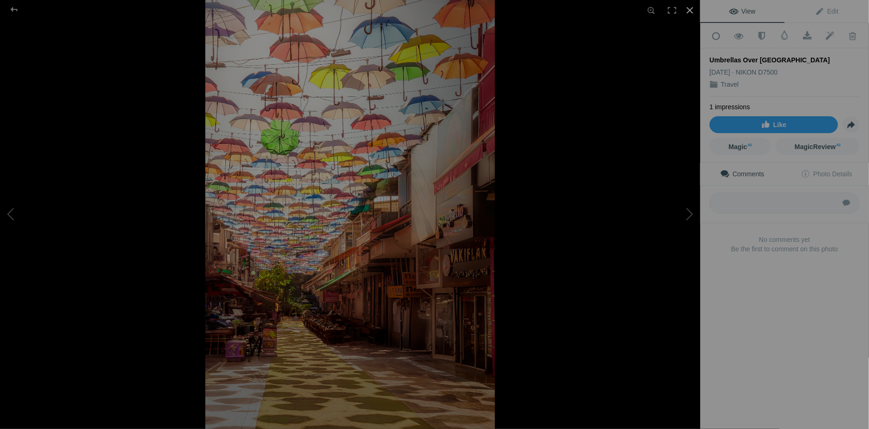
click at [690, 5] on div at bounding box center [690, 10] width 21 height 21
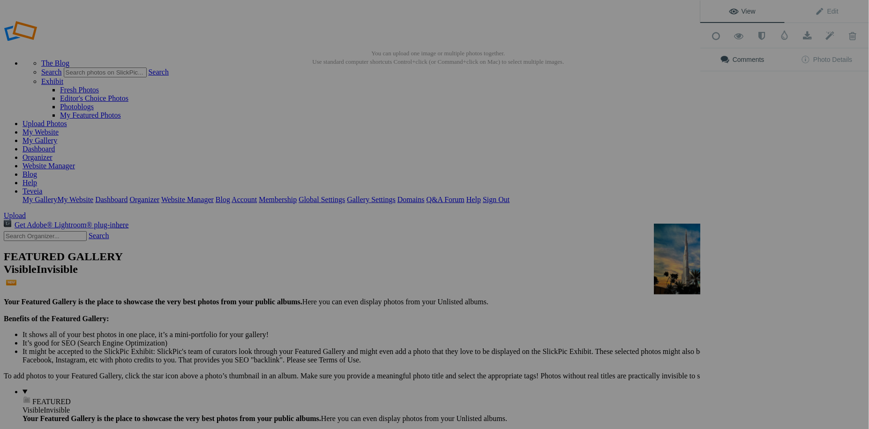
click at [680, 253] on button at bounding box center [665, 214] width 70 height 154
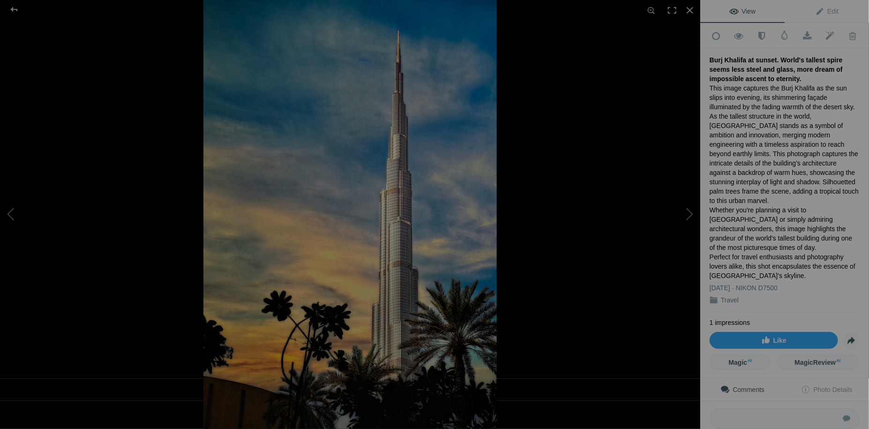
click at [812, 141] on div "This image captures the Burj Khalifa as the sun slips into evening, its shimmer…" at bounding box center [785, 181] width 150 height 197
click at [814, 142] on div "This image captures the Burj Khalifa as the sun slips into evening, its shimmer…" at bounding box center [785, 181] width 150 height 197
click at [812, 142] on div "This image captures the Burj Khalifa as the sun slips into evening, its shimmer…" at bounding box center [785, 181] width 150 height 197
click at [827, 10] on span "Edit" at bounding box center [826, 12] width 23 height 8
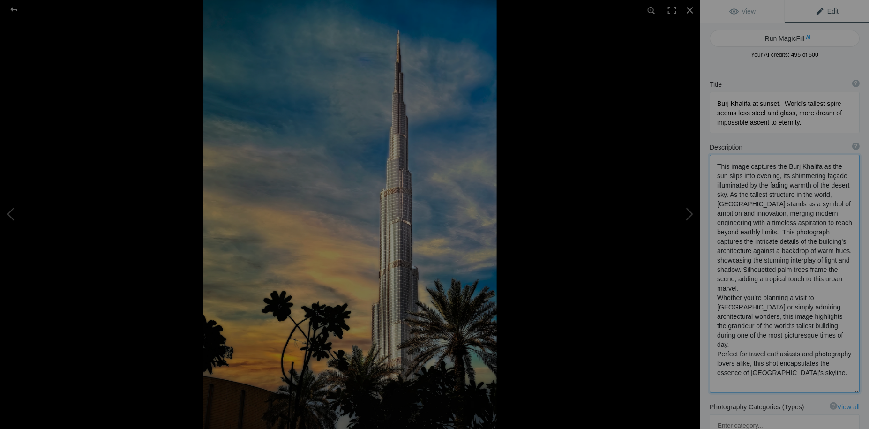
click at [749, 241] on textarea at bounding box center [785, 274] width 150 height 238
drag, startPoint x: 718, startPoint y: 335, endPoint x: 816, endPoint y: 345, distance: 98.1
click at [816, 345] on textarea at bounding box center [785, 270] width 150 height 231
type textarea "This image captures the Burj Khalifa as the sun slips into evening, its shimmer…"
click at [815, 346] on textarea at bounding box center [785, 267] width 150 height 225
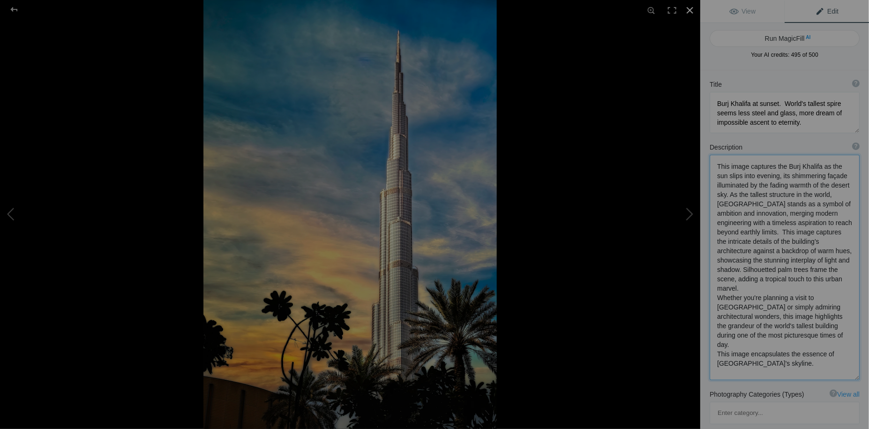
click at [691, 9] on div at bounding box center [690, 10] width 21 height 21
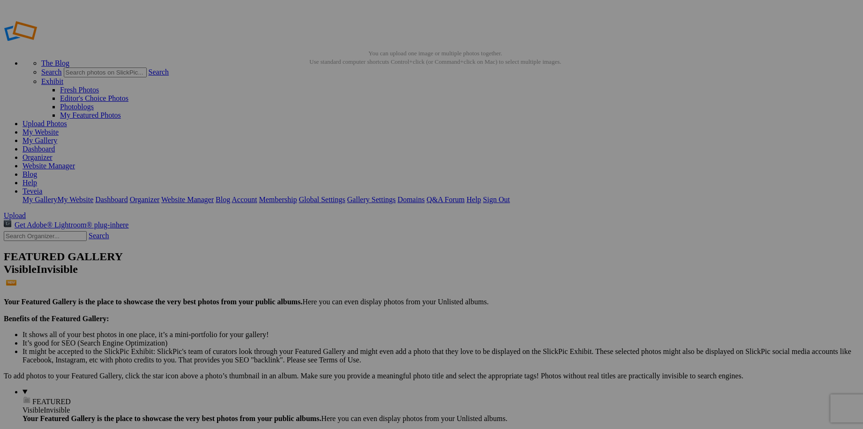
click at [59, 128] on link "My Website" at bounding box center [41, 132] width 36 height 8
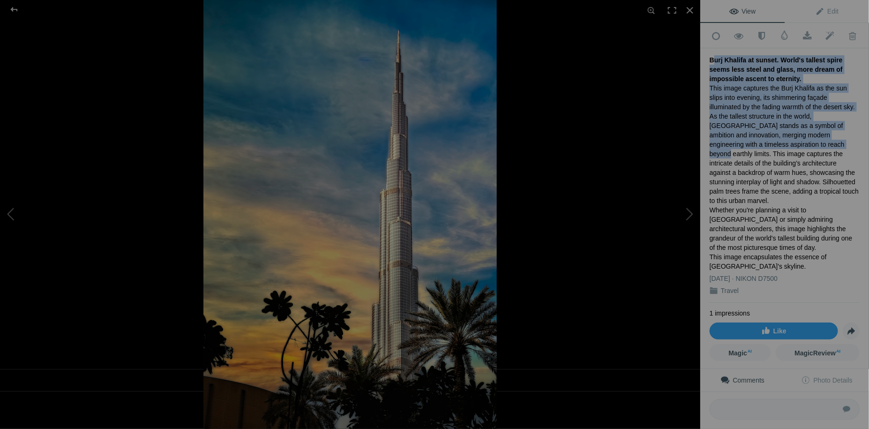
drag, startPoint x: 710, startPoint y: 55, endPoint x: 743, endPoint y: 143, distance: 94.3
click at [743, 143] on div "Burj Khalifa at sunset. World's tallest spire seems less steel and glass, more …" at bounding box center [785, 175] width 150 height 255
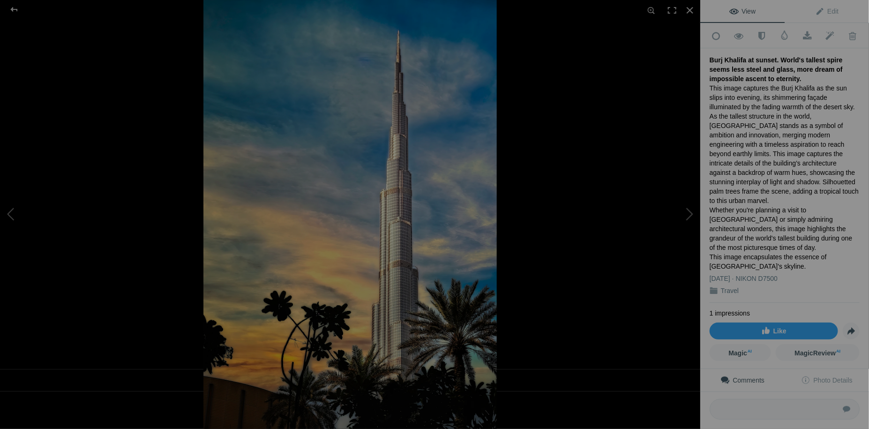
click at [747, 161] on div "This image captures the Burj Khalifa as the sun slips into evening, its shimmer…" at bounding box center [785, 177] width 150 height 188
click at [709, 57] on div "Add to Quick Collection Remove from Quick Collection Hide from Public View Unhi…" at bounding box center [784, 257] width 169 height 468
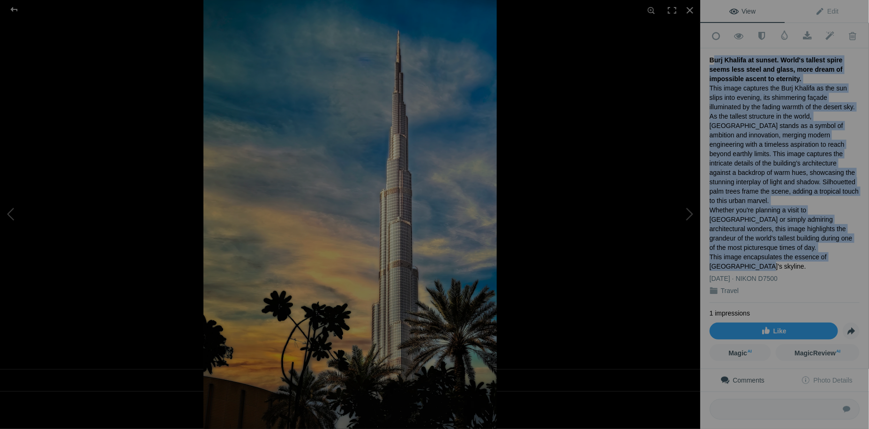
drag, startPoint x: 710, startPoint y: 57, endPoint x: 749, endPoint y: 241, distance: 188.2
click at [749, 241] on div "Burj Khalifa at sunset. World's tallest spire seems less steel and glass, more …" at bounding box center [785, 175] width 150 height 255
drag, startPoint x: 749, startPoint y: 241, endPoint x: 740, endPoint y: 170, distance: 71.3
copy div "Burj Khalifa at sunset. World's tallest spire seems less steel and glass, more …"
click at [561, 317] on div at bounding box center [553, 214] width 700 height 429
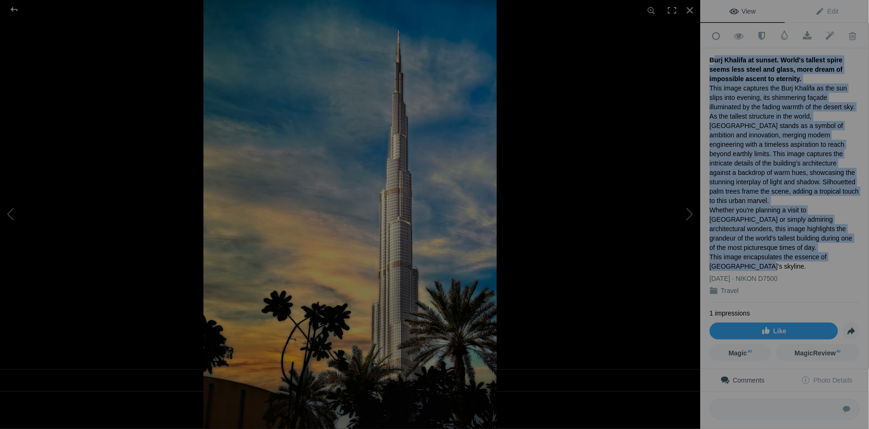
click at [716, 218] on div "This image captures the Burj Khalifa as the sun slips into evening, its shimmer…" at bounding box center [785, 177] width 150 height 188
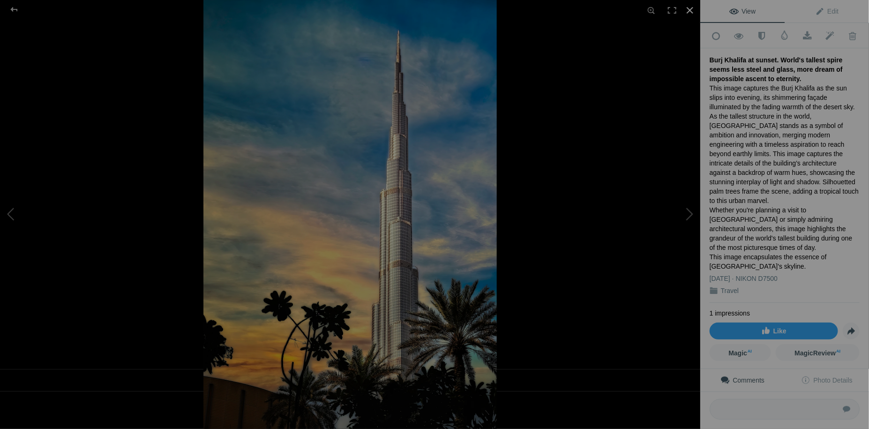
click at [691, 10] on div at bounding box center [690, 10] width 21 height 21
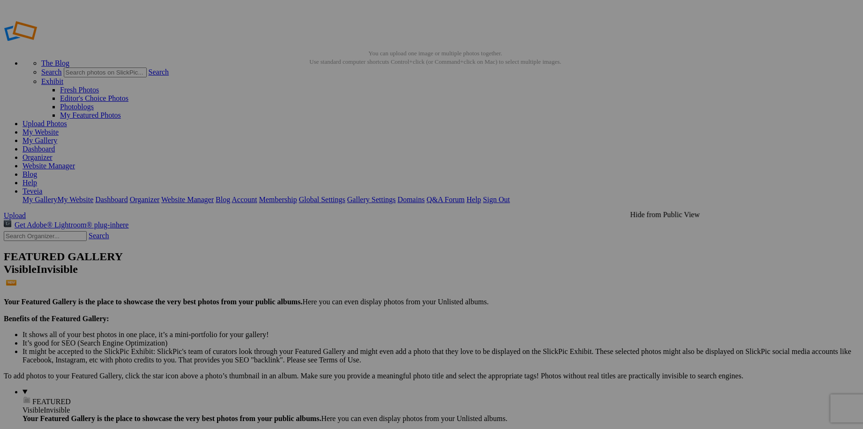
drag, startPoint x: 267, startPoint y: 166, endPoint x: 255, endPoint y: 228, distance: 63.1
drag, startPoint x: 255, startPoint y: 228, endPoint x: 335, endPoint y: 226, distance: 80.2
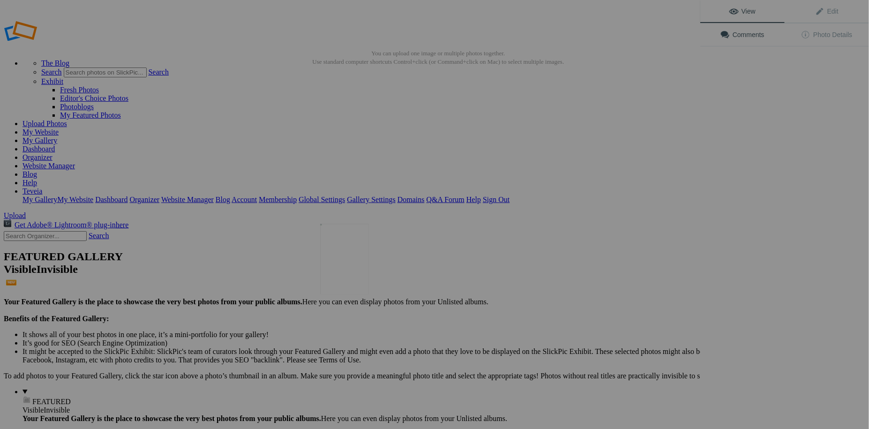
click at [345, 259] on img at bounding box center [345, 259] width 48 height 71
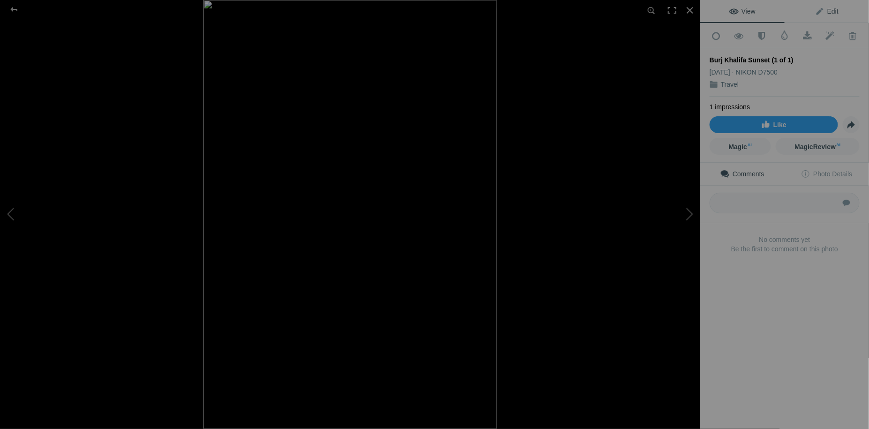
click at [825, 11] on span "Edit" at bounding box center [826, 12] width 23 height 8
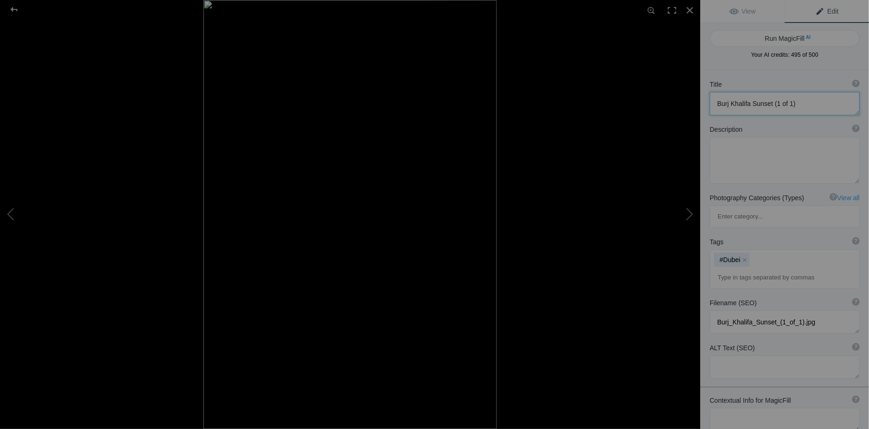
click at [796, 102] on textarea at bounding box center [785, 103] width 150 height 23
click at [783, 36] on button "Run MagicFill AI" at bounding box center [785, 38] width 150 height 17
type textarea "Stunning [GEOGRAPHIC_DATA] Sunset Over [GEOGRAPHIC_DATA]"
type textarea "Experience the breathtaking beauty of the [GEOGRAPHIC_DATA] at sunset, where th…"
type textarea "burj-khalifa-sunset-[GEOGRAPHIC_DATA]jpg"
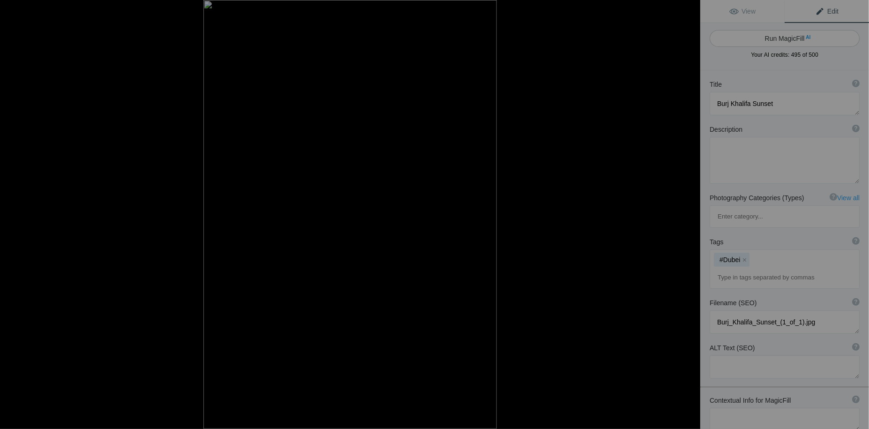
type textarea "Burj Khalifa silhouetted against a colorful sunset sky, surrounded by palm tree…"
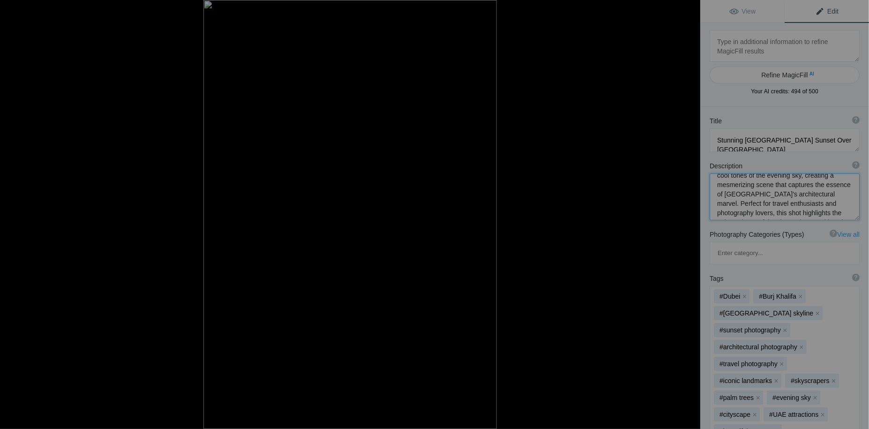
scroll to position [102, 0]
click at [749, 195] on textarea at bounding box center [785, 196] width 150 height 47
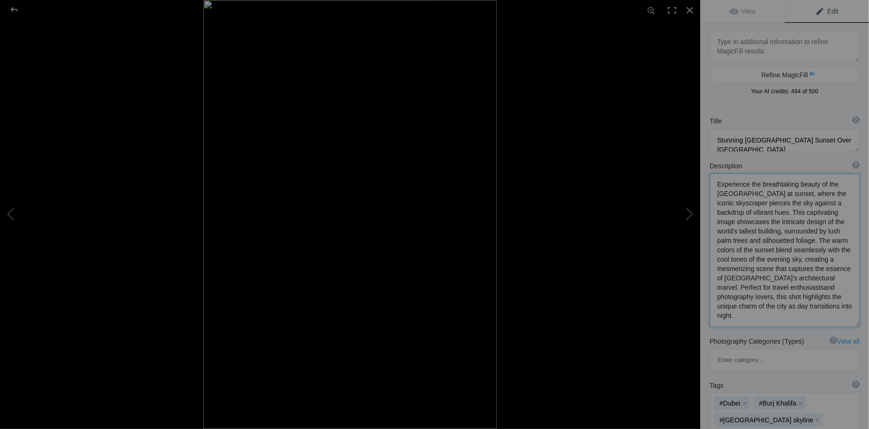
scroll to position [0, 0]
type textarea "Experience the breathtaking beauty of the [GEOGRAPHIC_DATA] at sunset, where th…"
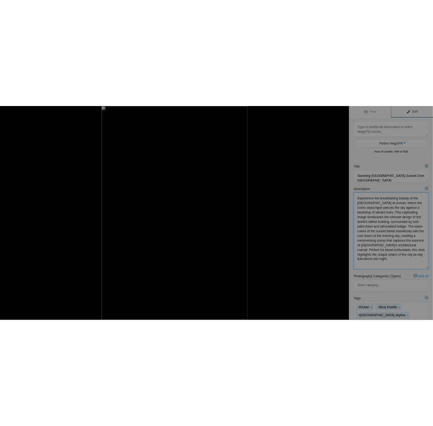
scroll to position [0, 0]
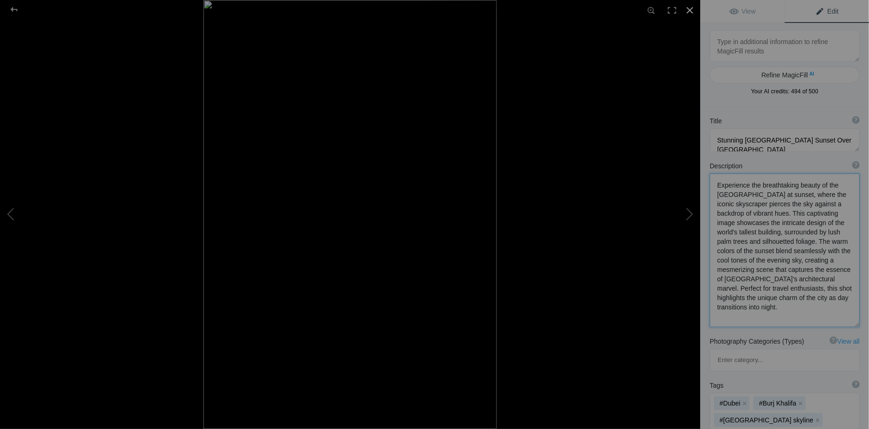
click at [692, 12] on div at bounding box center [690, 10] width 21 height 21
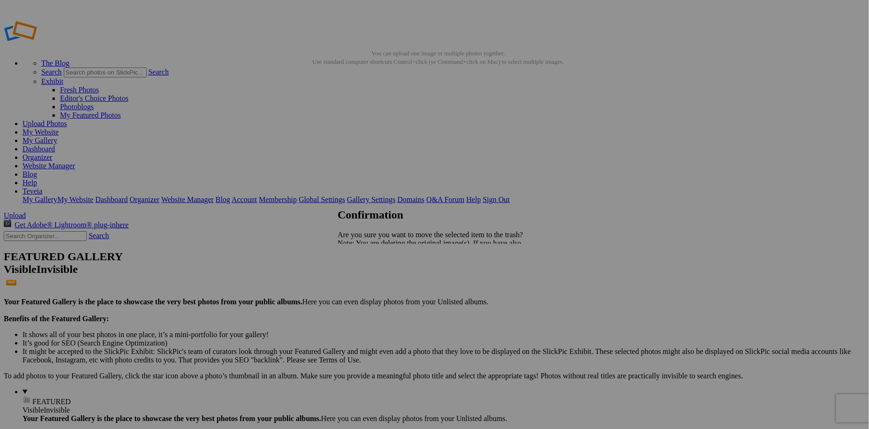
click at [369, 278] on span "Yes" at bounding box center [364, 276] width 11 height 8
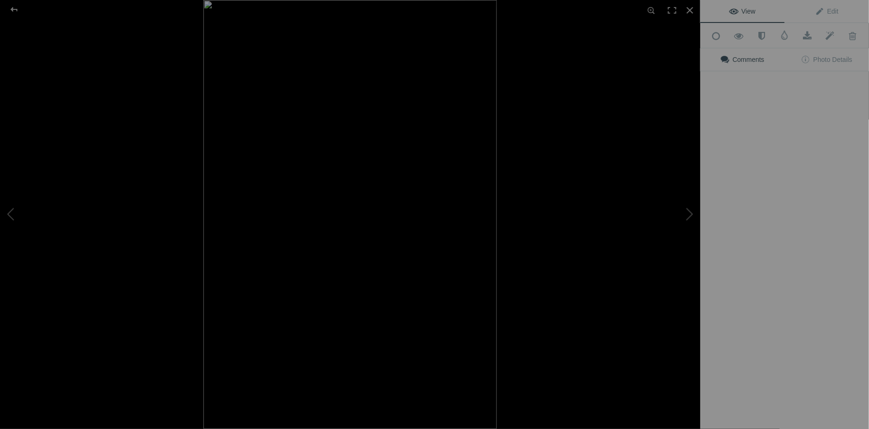
click at [343, 263] on img at bounding box center [349, 214] width 293 height 429
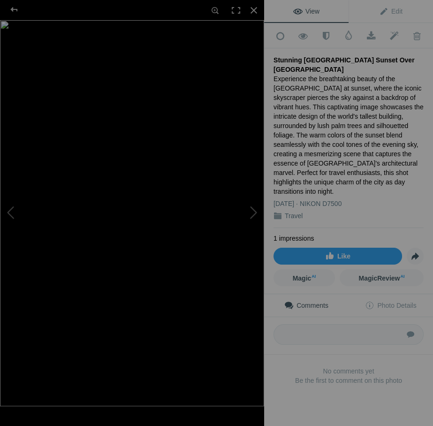
click at [309, 127] on div "Experience the breathtaking beauty of the [GEOGRAPHIC_DATA] at sunset, where th…" at bounding box center [348, 135] width 150 height 122
click at [392, 11] on span "Edit" at bounding box center [390, 12] width 23 height 8
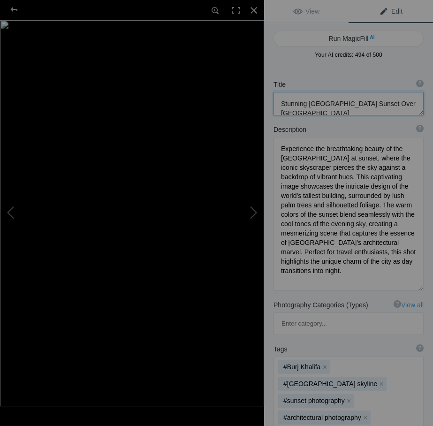
click at [360, 103] on textarea at bounding box center [348, 103] width 150 height 23
paste textarea "World's tallest spire seems less steel and glass, more dream of impossible asce…"
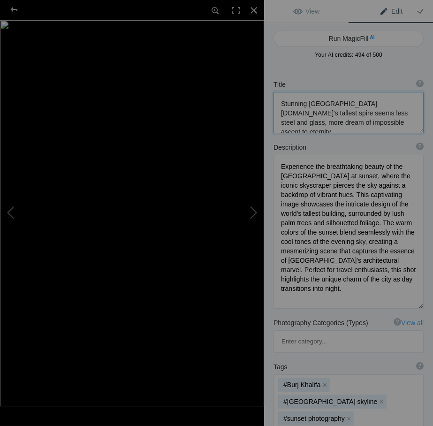
scroll to position [0, 0]
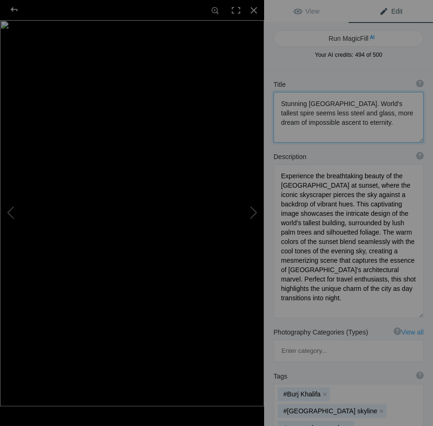
type textarea "Stunning [GEOGRAPHIC_DATA]. World's tallest spire seems less steel and glass, m…"
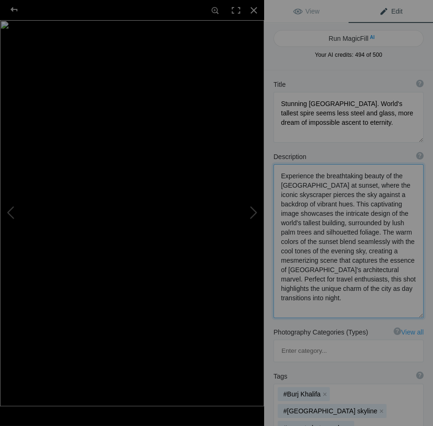
drag, startPoint x: 281, startPoint y: 175, endPoint x: 299, endPoint y: 305, distance: 131.5
click at [299, 305] on textarea at bounding box center [348, 241] width 150 height 154
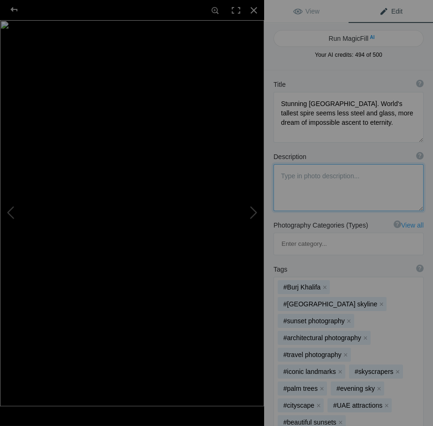
click at [285, 174] on textarea at bounding box center [348, 187] width 150 height 47
paste textarea "This image captures the Burj Khalifa as the sun slips into evening, its shimmer…"
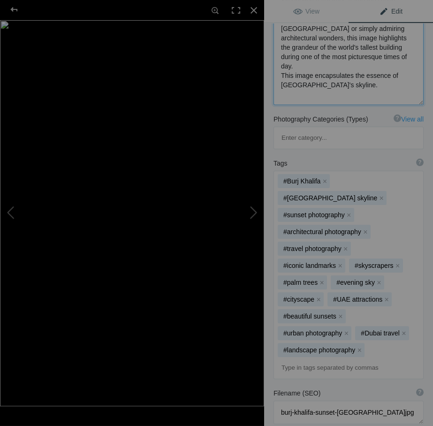
scroll to position [298, 0]
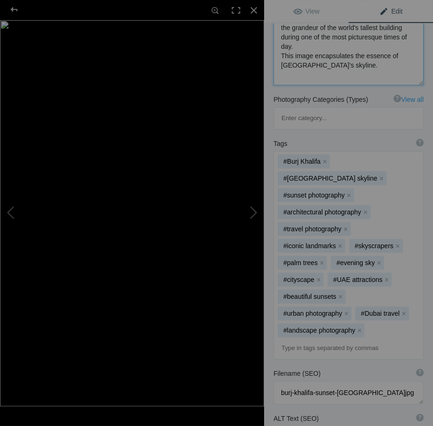
type textarea "This image captures the Burj Khalifa as the sun slips into evening, its shimmer…"
click at [295, 339] on input at bounding box center [348, 347] width 140 height 17
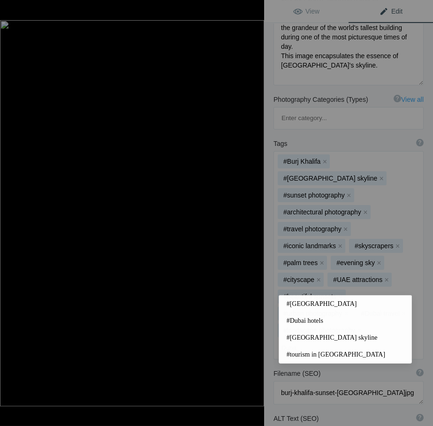
type input "Dubai"
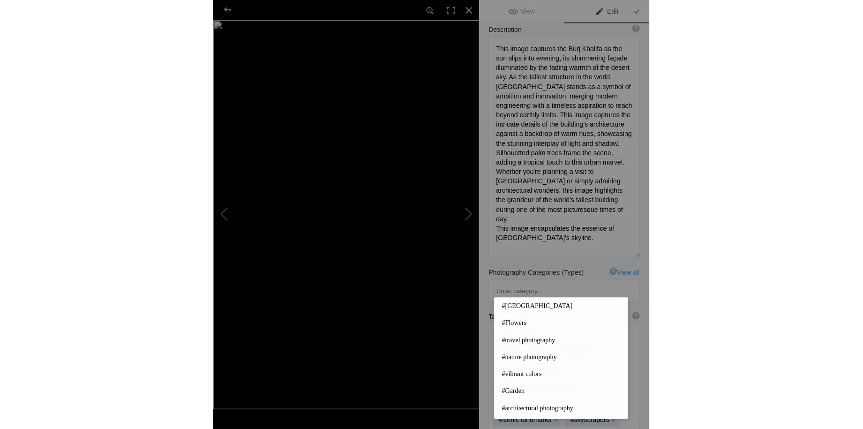
scroll to position [0, 0]
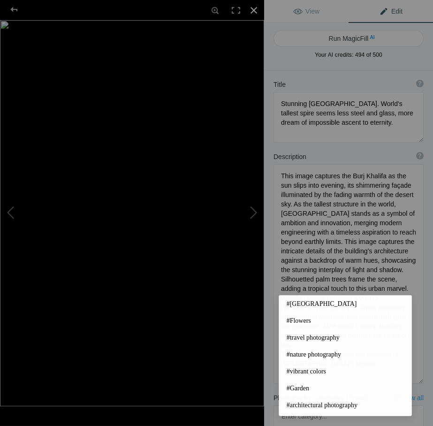
click at [256, 15] on div at bounding box center [253, 10] width 21 height 21
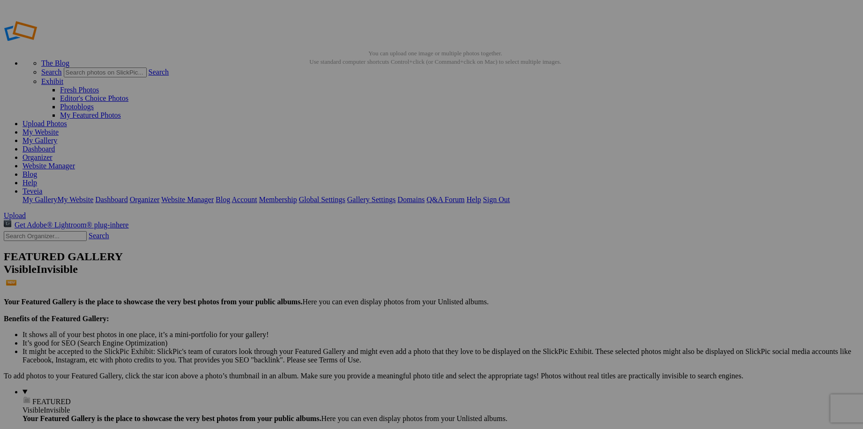
click at [59, 128] on link "My Website" at bounding box center [41, 132] width 36 height 8
drag, startPoint x: 53, startPoint y: 156, endPoint x: 40, endPoint y: 156, distance: 13.6
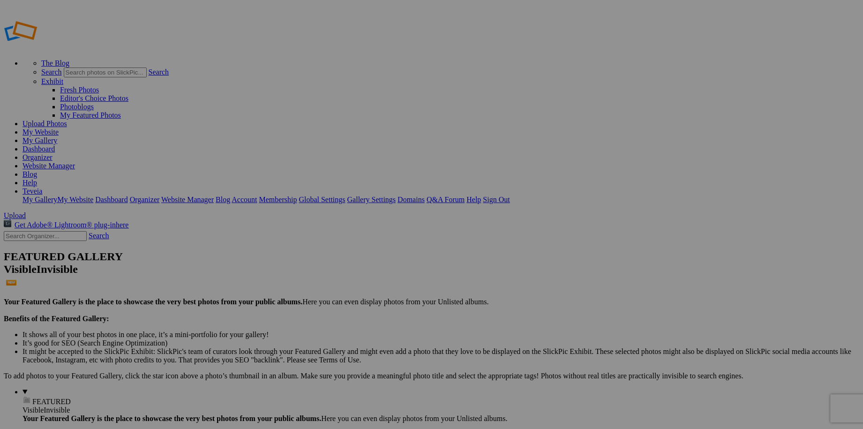
drag, startPoint x: 267, startPoint y: 160, endPoint x: 416, endPoint y: 345, distance: 237.7
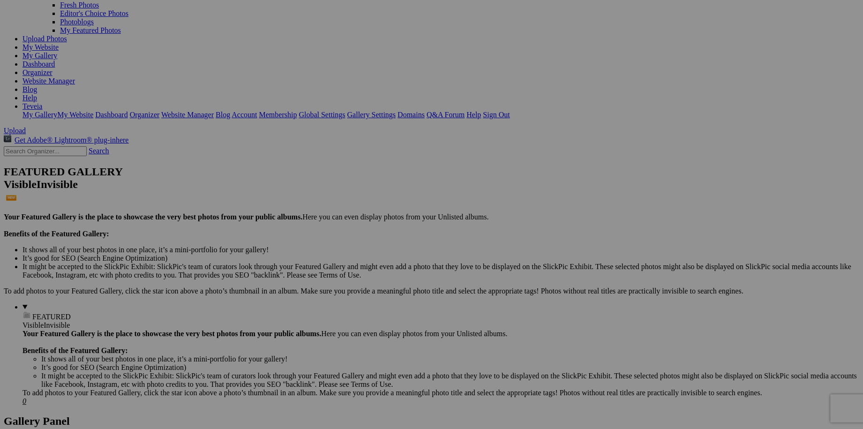
scroll to position [128, 0]
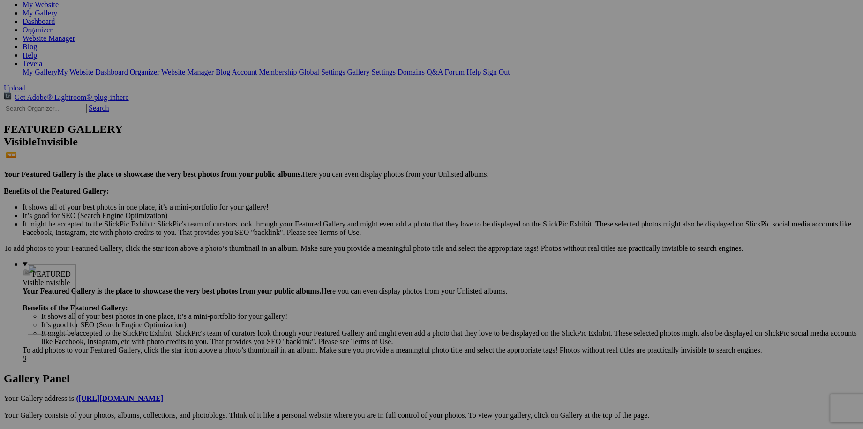
drag, startPoint x: 426, startPoint y: 281, endPoint x: 163, endPoint y: 346, distance: 271.2
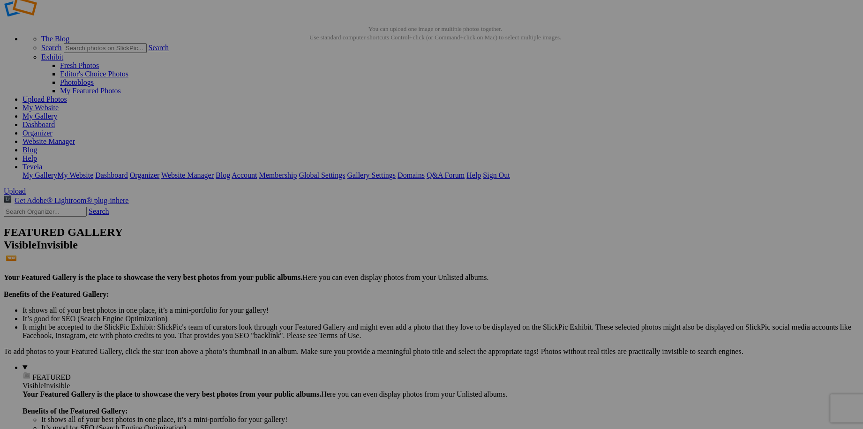
scroll to position [0, 0]
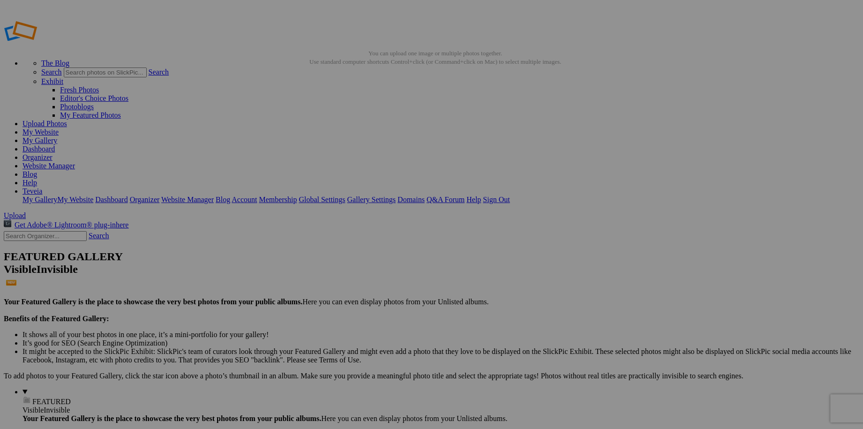
click at [59, 128] on link "My Website" at bounding box center [41, 132] width 36 height 8
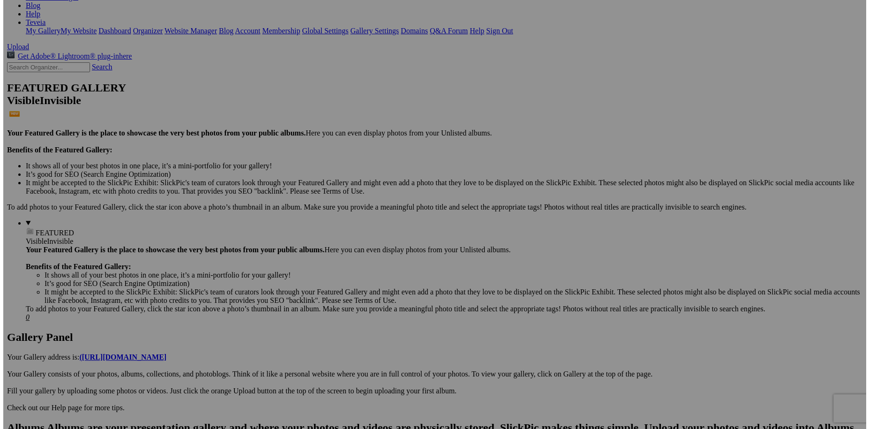
scroll to position [170, 0]
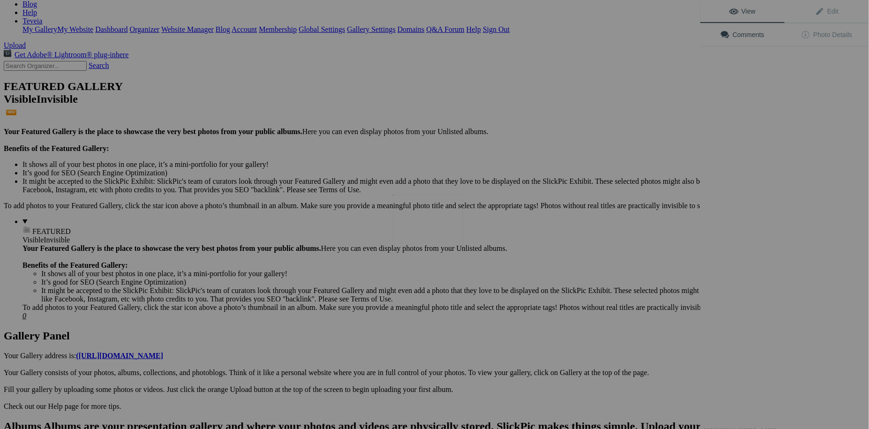
click at [436, 223] on img at bounding box center [428, 222] width 70 height 54
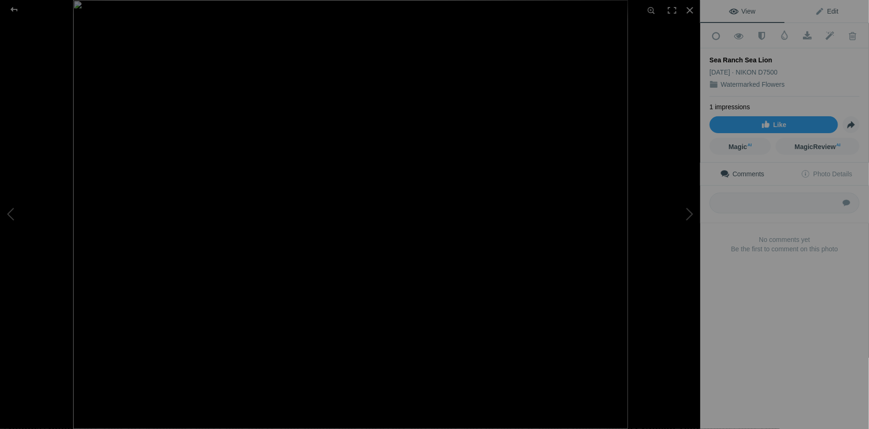
click at [824, 11] on span "Edit" at bounding box center [826, 12] width 23 height 8
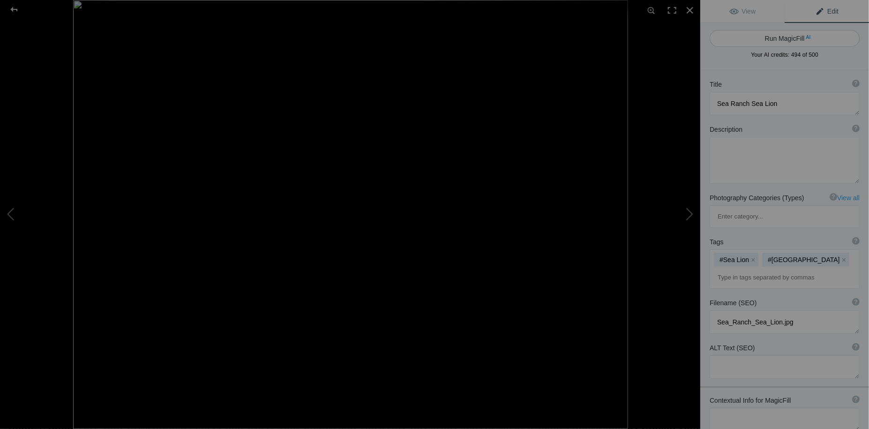
click at [785, 40] on button "Run MagicFill AI" at bounding box center [785, 38] width 150 height 17
type textarea "Sea Lion Relaxing on Rocky Shoreline at Sea Ranch"
type textarea "This captivating image features a sea lion basking on a rocky shoreline at Sea …"
type textarea "sea-lion-relaxing-sea-ranch.jpg"
type textarea "A sea lion lounging on a rocky shoreline at Sea Ranch, surrounded by blue ocean…"
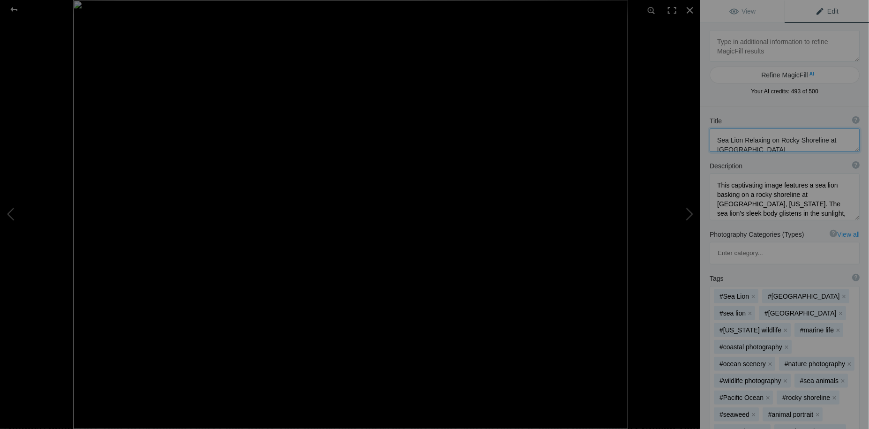
click at [789, 139] on textarea at bounding box center [785, 139] width 150 height 23
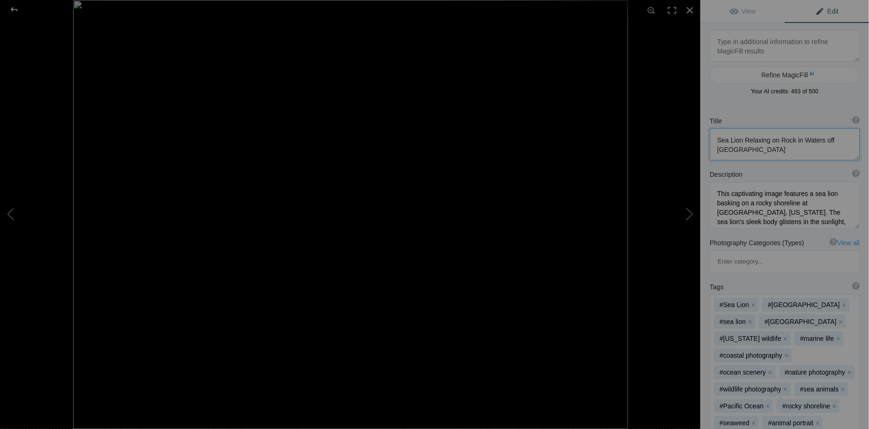
type textarea "Sea Lion Relaxing on Rock in Waters off Sea Ranch"
drag, startPoint x: 719, startPoint y: 190, endPoint x: 726, endPoint y: 196, distance: 9.0
click at [726, 196] on textarea at bounding box center [785, 205] width 150 height 47
click at [729, 192] on textarea at bounding box center [785, 205] width 150 height 47
click at [732, 193] on textarea at bounding box center [785, 205] width 150 height 47
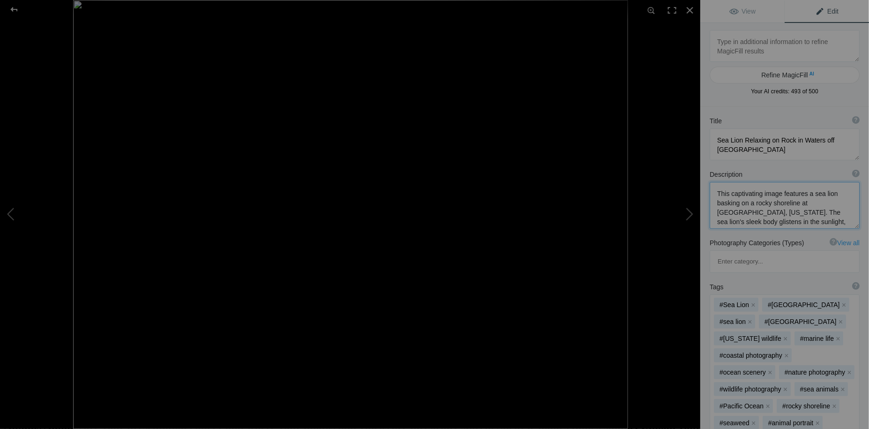
click at [766, 202] on textarea at bounding box center [785, 205] width 150 height 47
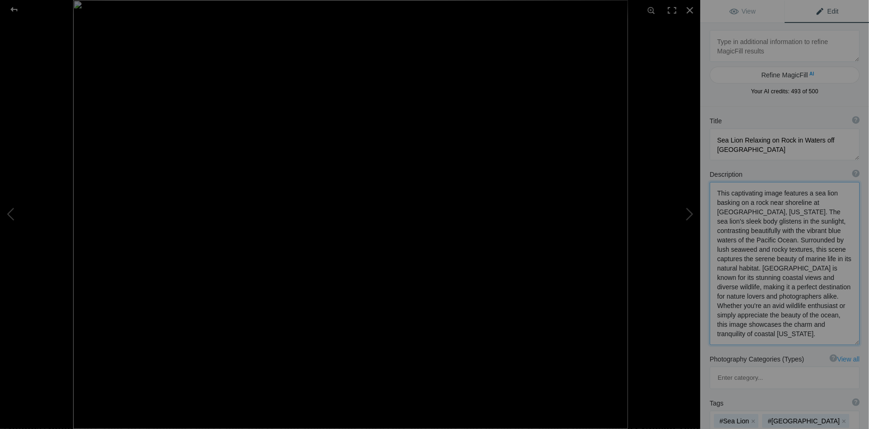
scroll to position [42, 0]
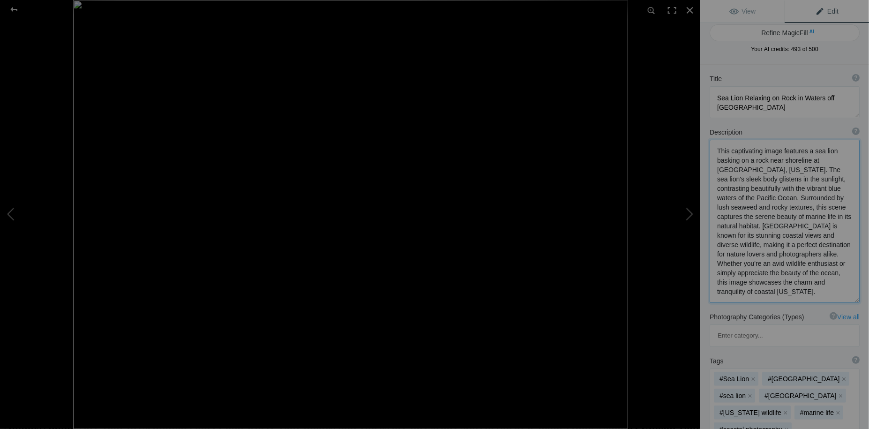
click at [752, 254] on textarea at bounding box center [785, 221] width 150 height 163
type textarea "This captivating image features a sea lion basking on a rock near shoreline at …"
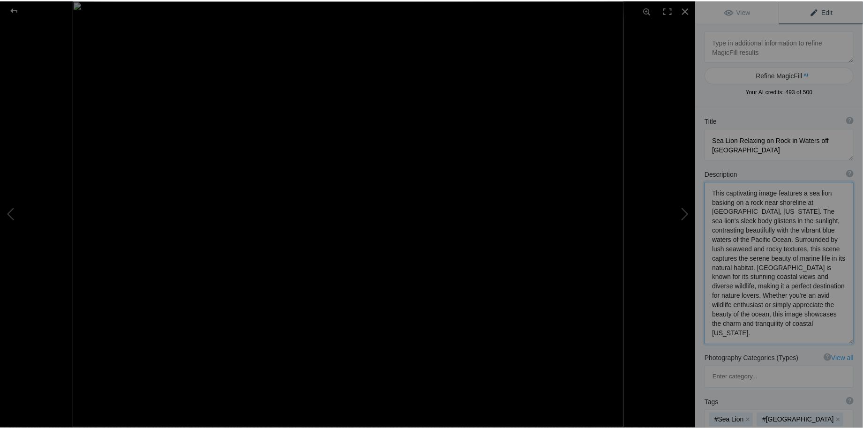
scroll to position [0, 0]
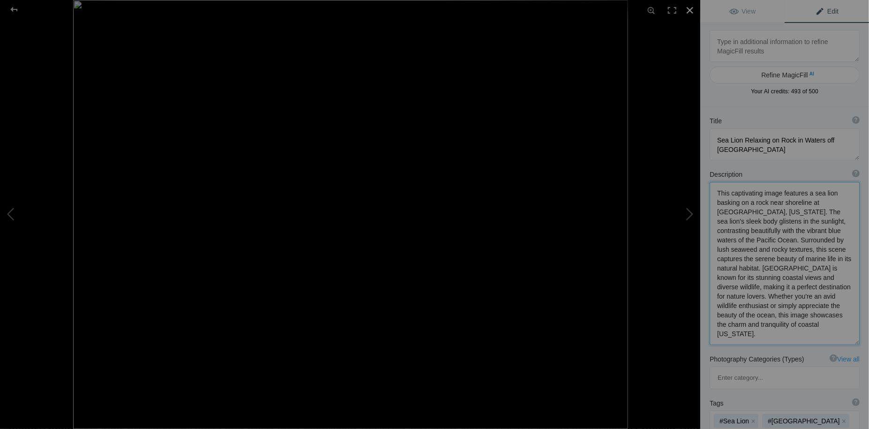
click at [689, 10] on div at bounding box center [690, 10] width 21 height 21
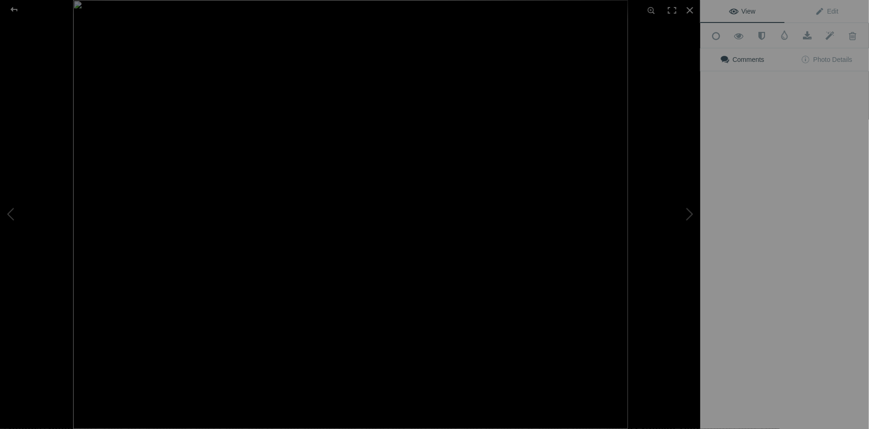
click at [432, 214] on img at bounding box center [350, 214] width 555 height 429
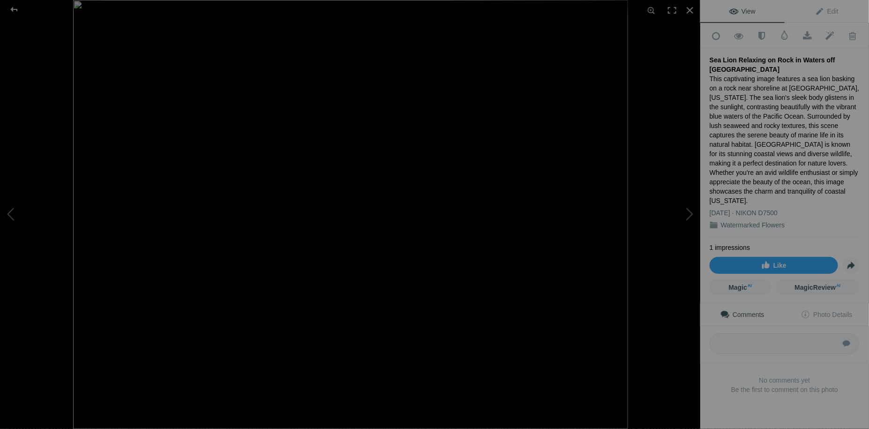
click at [748, 10] on span "View" at bounding box center [742, 12] width 26 height 8
click at [690, 12] on div at bounding box center [690, 10] width 21 height 21
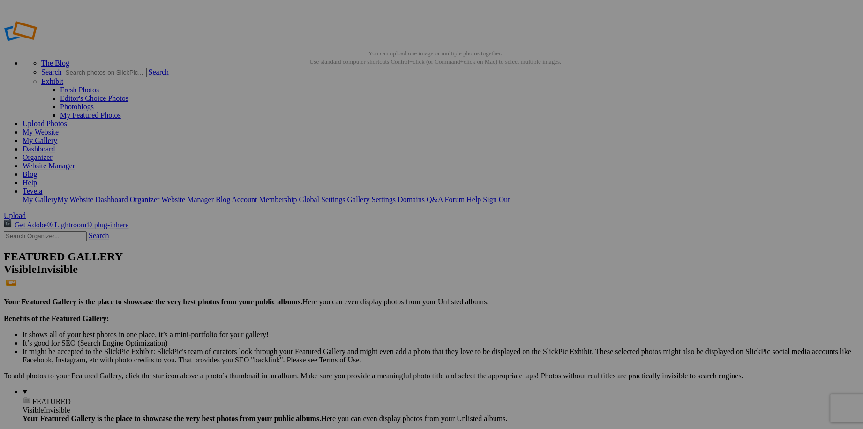
click at [59, 128] on link "My Website" at bounding box center [41, 132] width 36 height 8
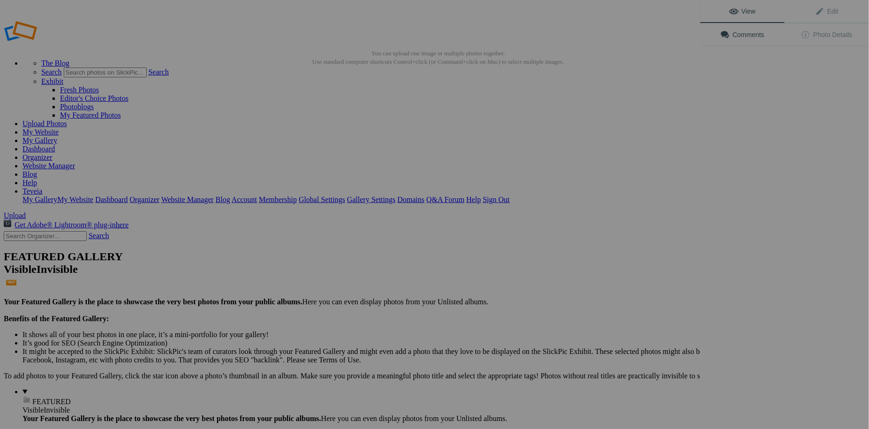
click at [745, 152] on div "View Edit Comments Photo Details" at bounding box center [784, 214] width 169 height 429
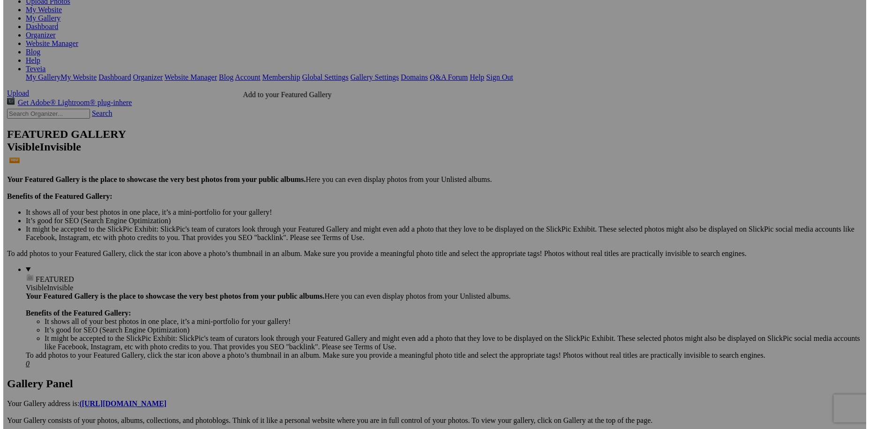
scroll to position [128, 0]
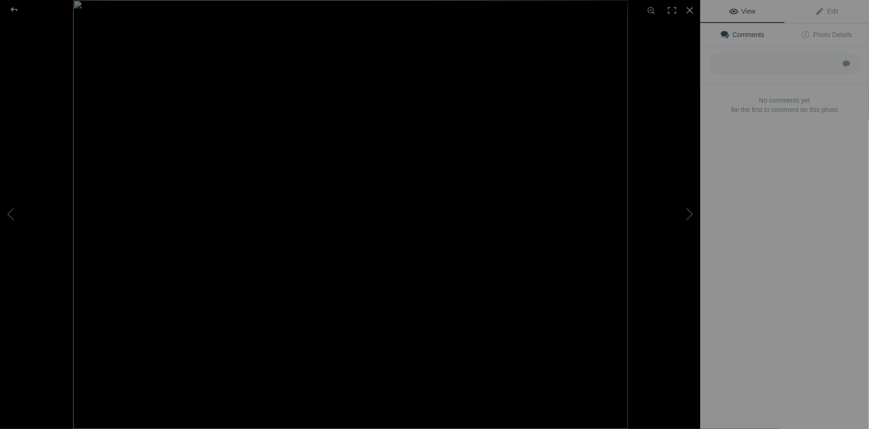
click at [419, 278] on img at bounding box center [350, 214] width 555 height 429
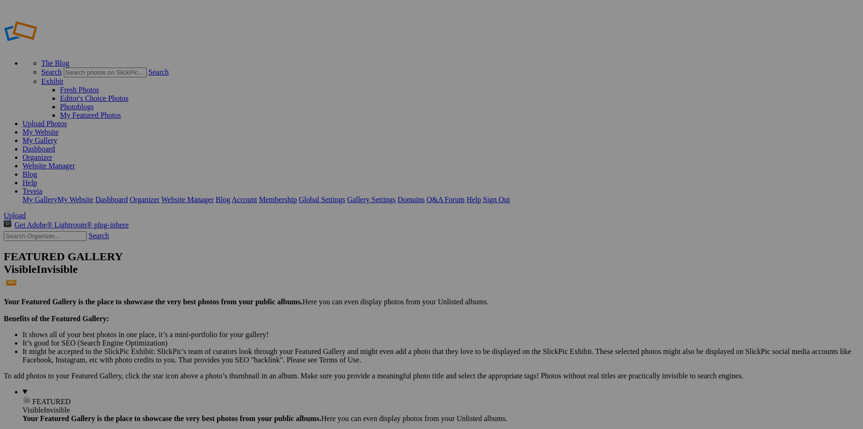
click at [53, 153] on link "Organizer" at bounding box center [38, 157] width 30 height 8
click at [75, 162] on link "Website Manager" at bounding box center [49, 166] width 53 height 8
